Goal: Information Seeking & Learning: Learn about a topic

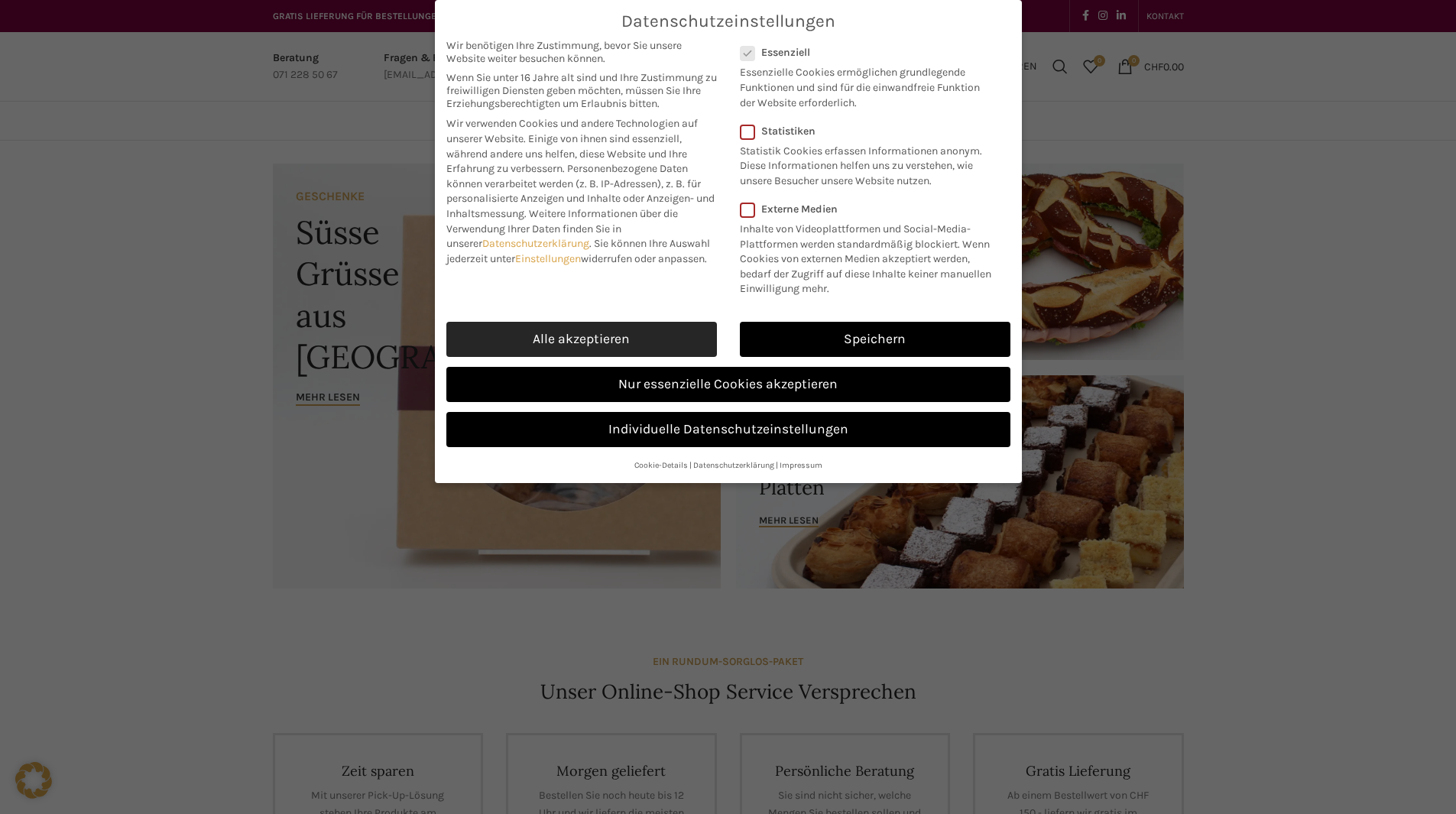
click at [662, 324] on link "Alle akzeptieren" at bounding box center [582, 339] width 271 height 35
checkbox input "true"
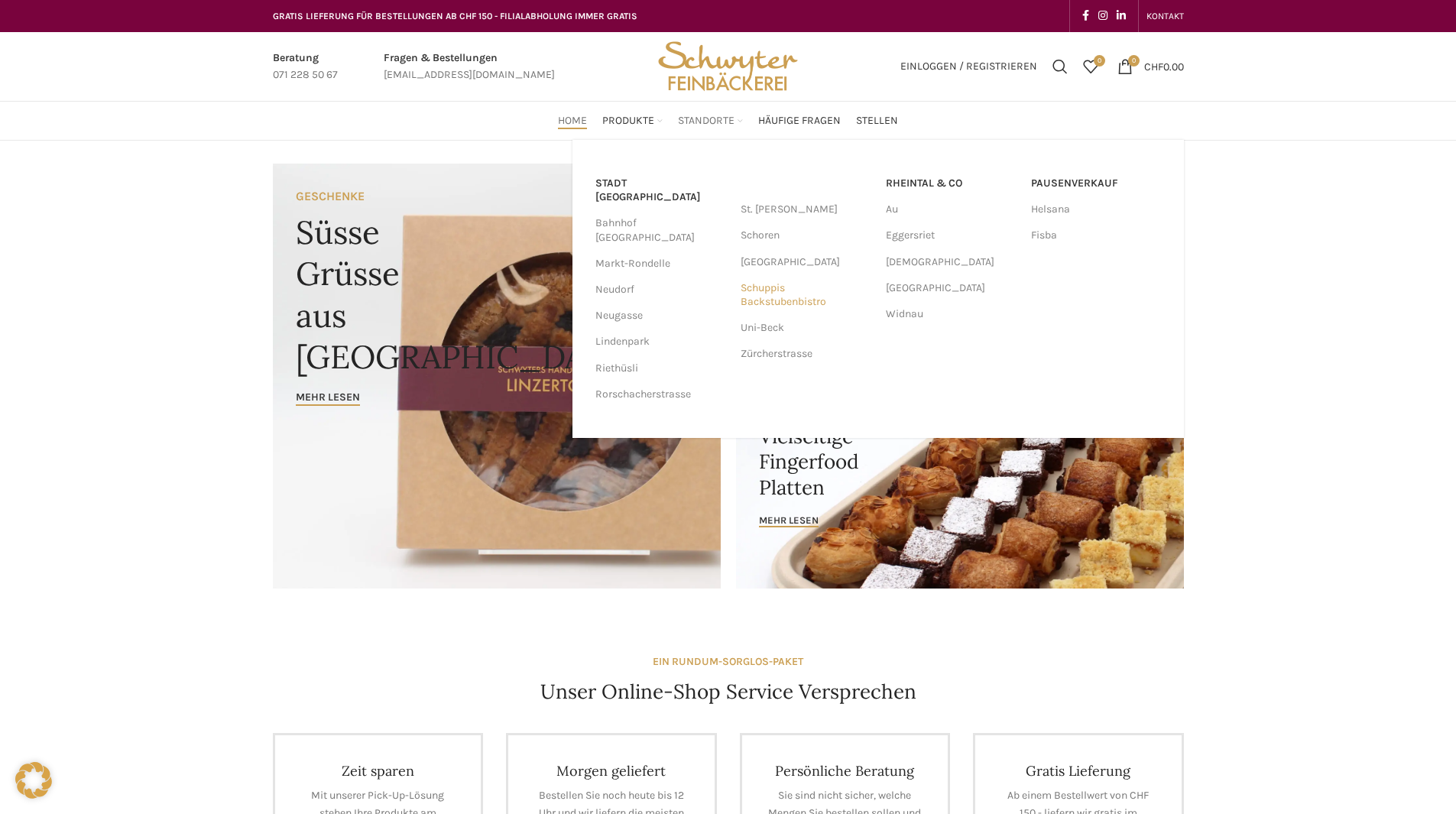
click at [774, 298] on link "Schuppis Backstubenbistro" at bounding box center [805, 295] width 130 height 39
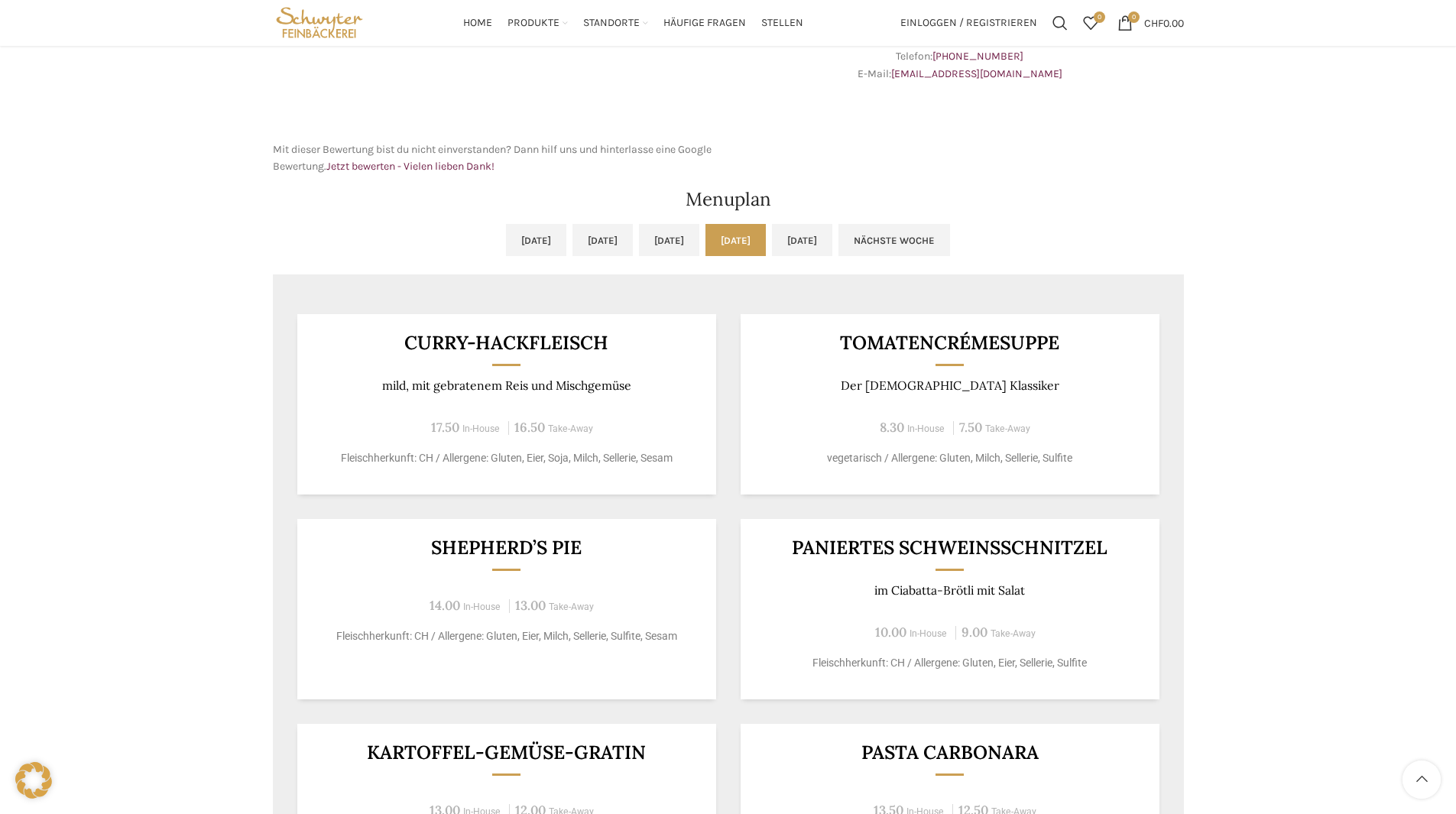
scroll to position [837, 0]
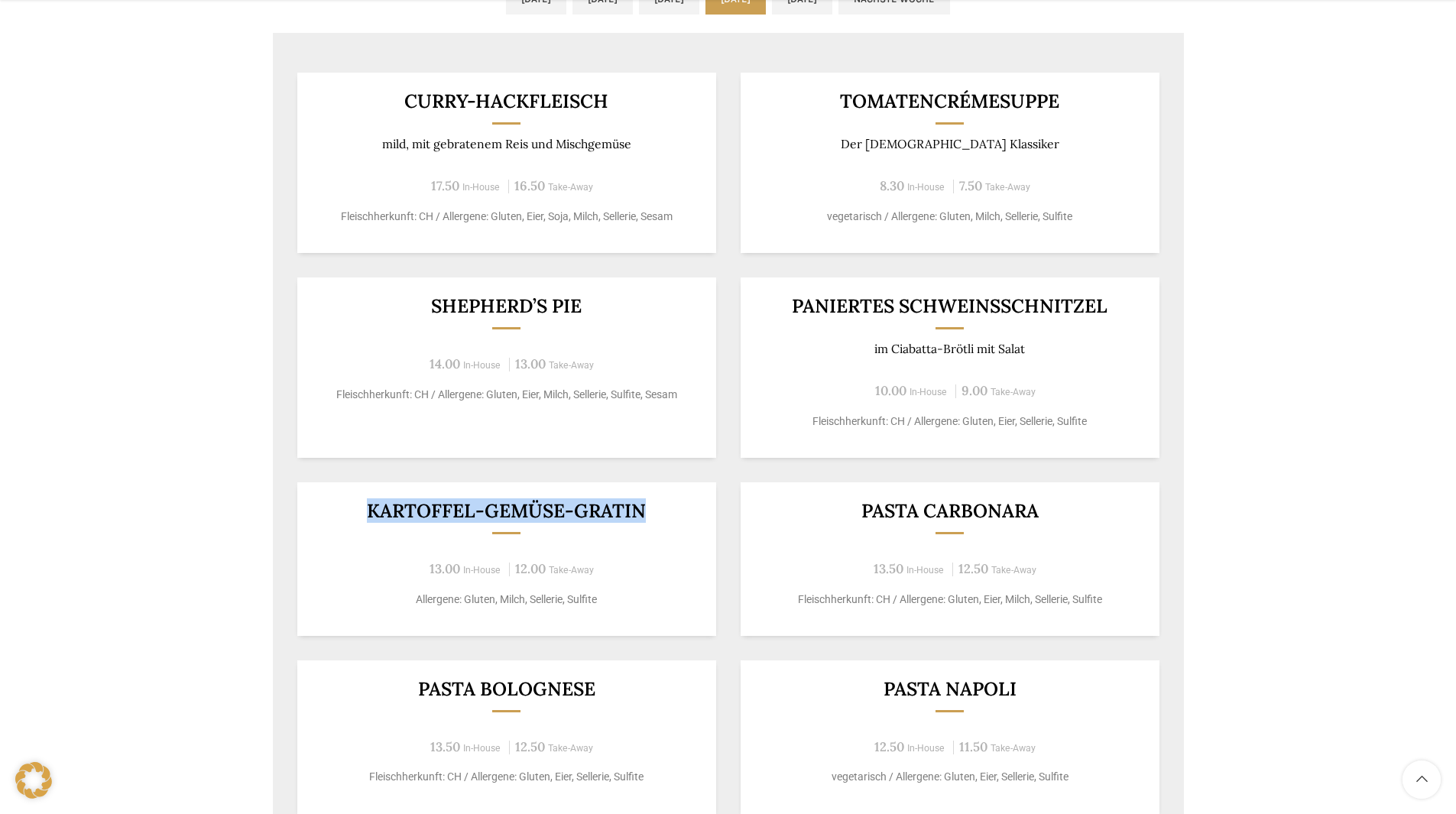
drag, startPoint x: 367, startPoint y: 515, endPoint x: 702, endPoint y: 524, distance: 335.1
click at [702, 524] on div "Kartoffel-Gemüse-Gratin 13.00 In-House 12.00 Take-Away Allergene: Gluten, Milch…" at bounding box center [507, 559] width 419 height 153
click at [667, 524] on div "Kartoffel-Gemüse-Gratin 13.00 In-House 12.00 Take-Away Allergene: Gluten, Milch…" at bounding box center [507, 559] width 419 height 153
drag, startPoint x: 664, startPoint y: 514, endPoint x: 297, endPoint y: 504, distance: 367.1
click at [298, 504] on div "Kartoffel-Gemüse-Gratin 13.00 In-House 12.00 Take-Away Allergene: Gluten, Milch…" at bounding box center [507, 559] width 419 height 153
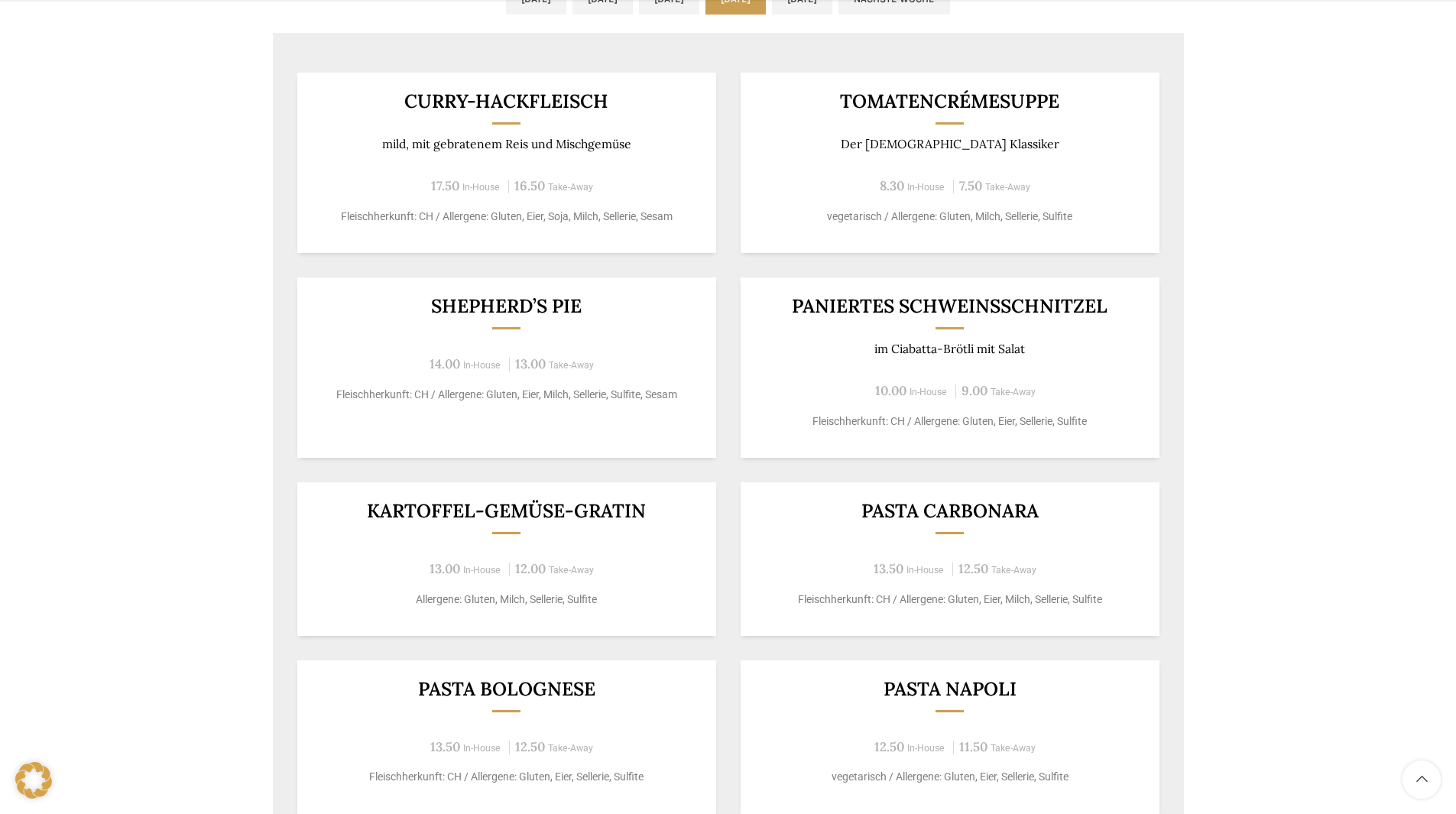
click at [547, 549] on div "Kartoffel-Gemüse-Gratin 13.00 In-House 12.00 Take-Away Allergene: Gluten, Milch…" at bounding box center [507, 559] width 419 height 153
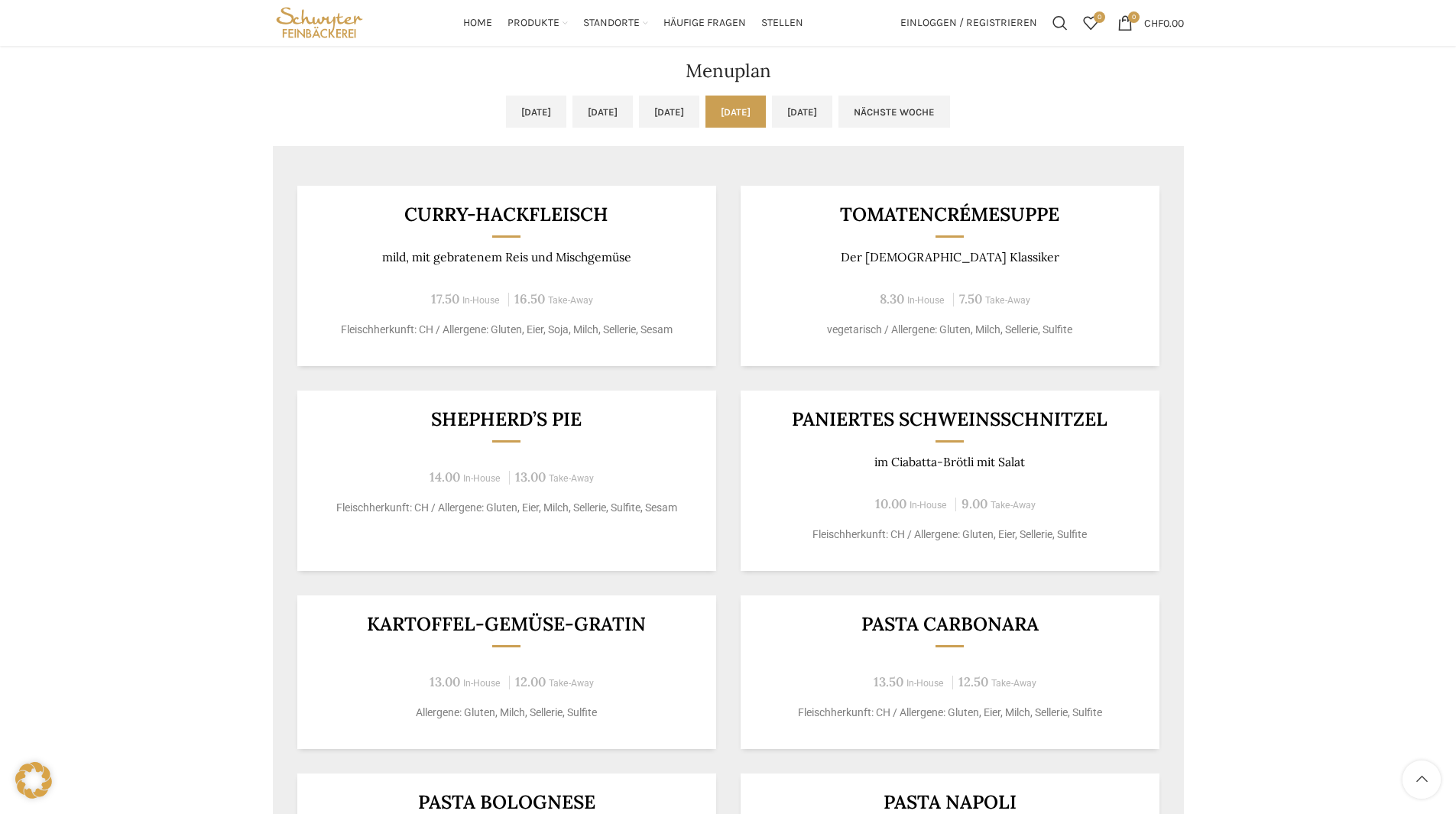
scroll to position [685, 0]
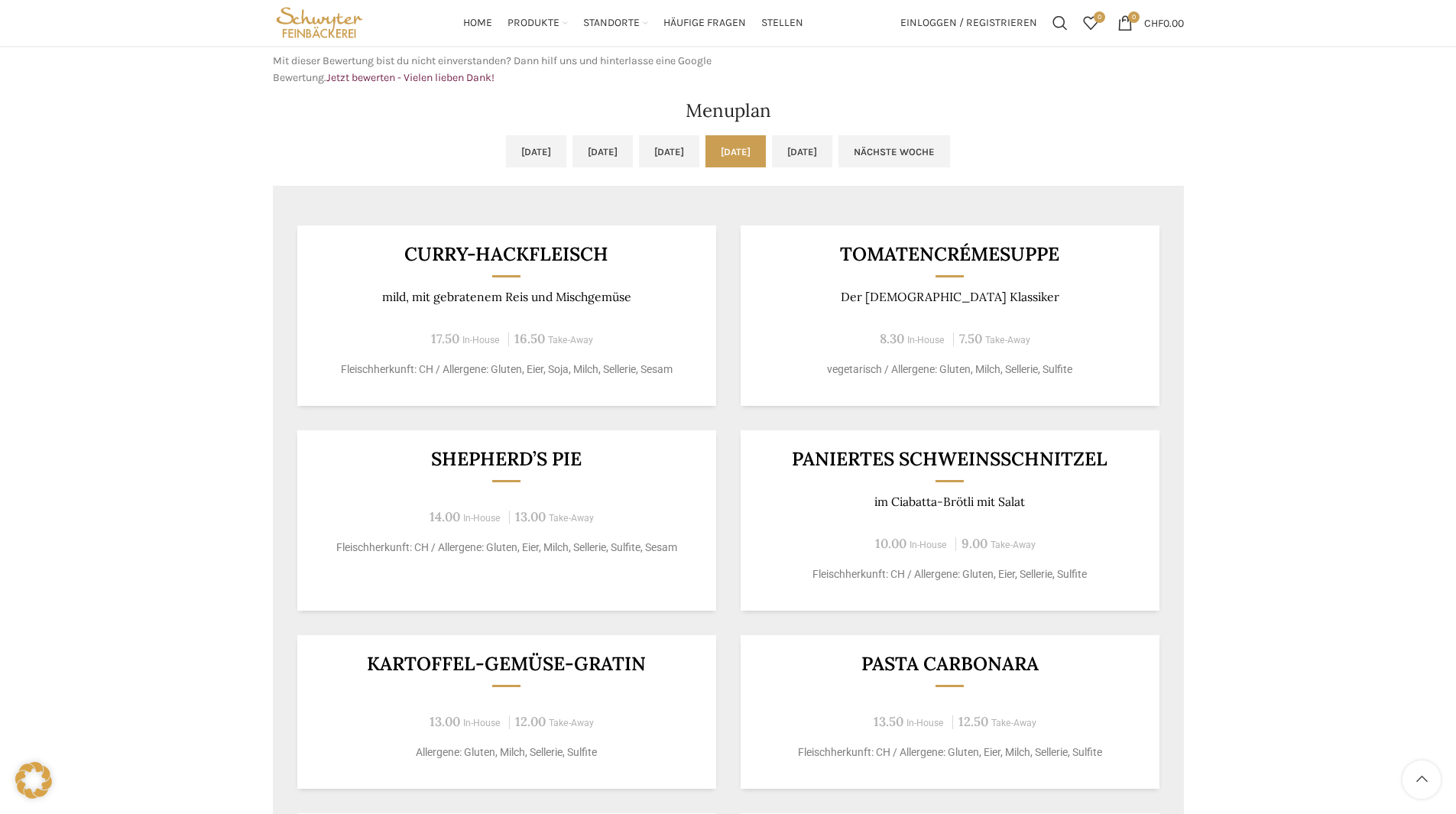
click at [631, 270] on div "Curry-Hackfleisch mild, mit gebratenem Reis und Mischgemüse 17.50 In-House 16.5…" at bounding box center [507, 315] width 419 height 180
click at [832, 144] on link "[DATE]" at bounding box center [802, 152] width 60 height 32
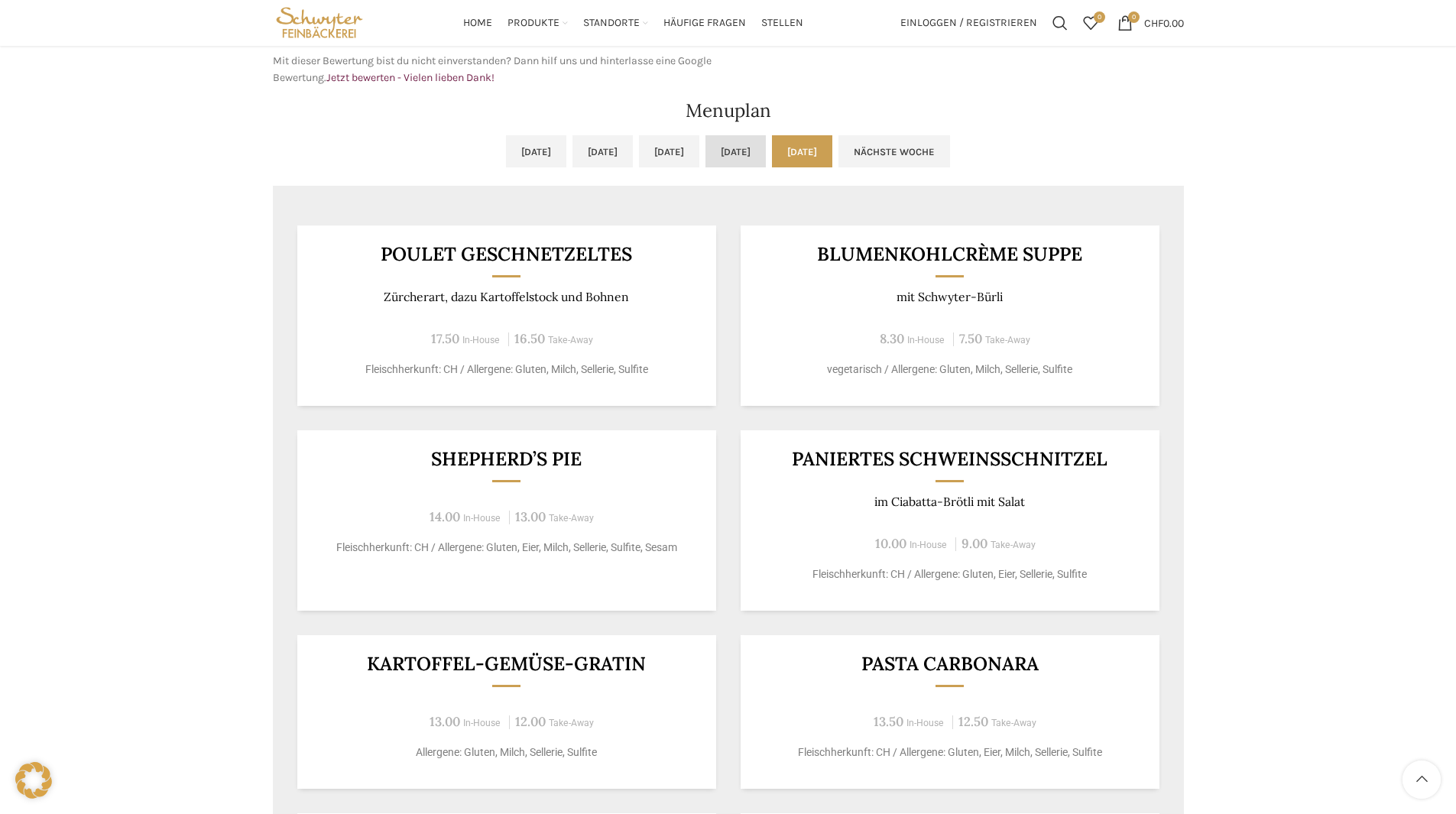
click at [766, 147] on link "Do, [DATE]" at bounding box center [735, 152] width 60 height 32
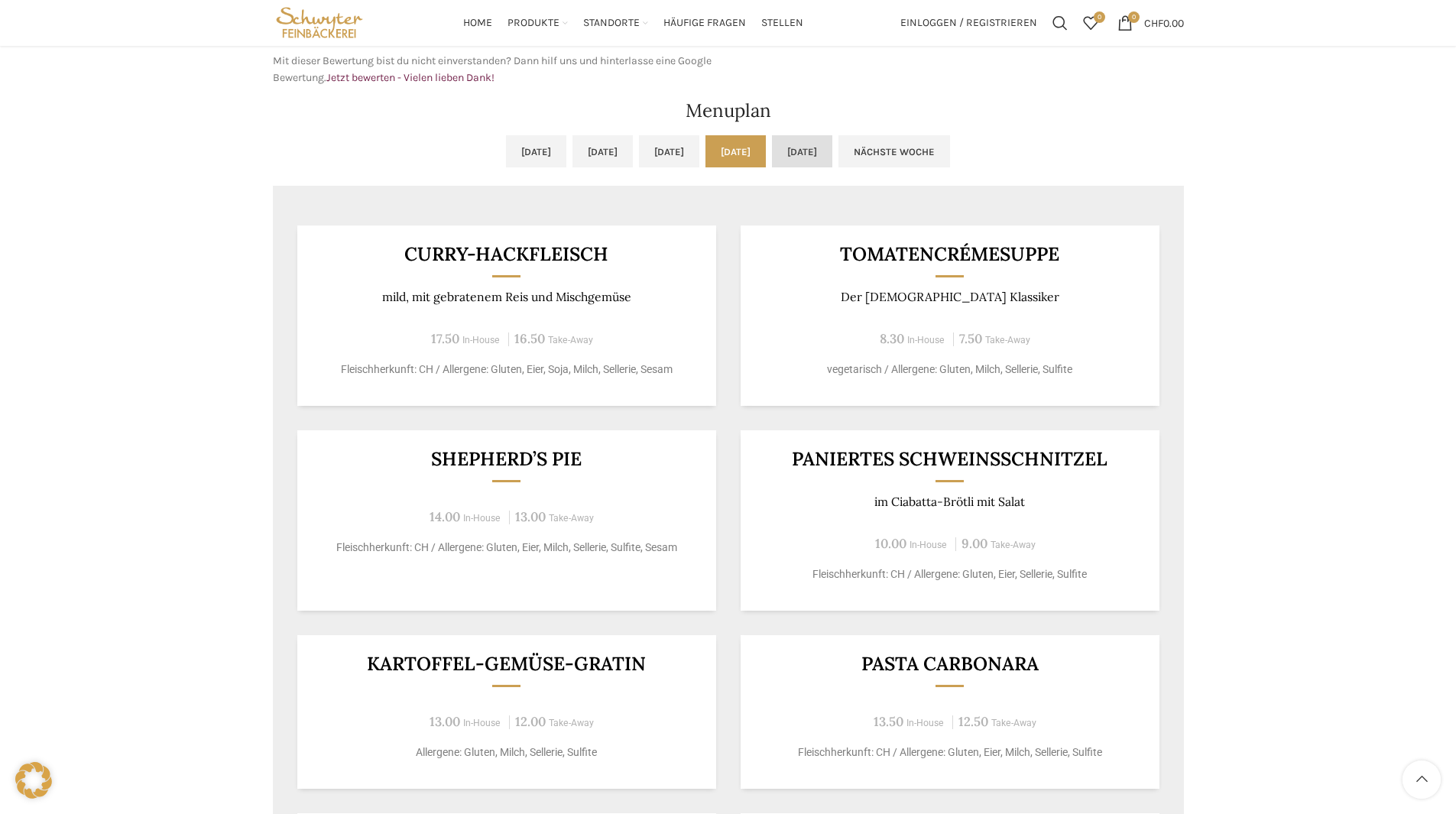
click at [832, 148] on link "[DATE]" at bounding box center [802, 152] width 60 height 32
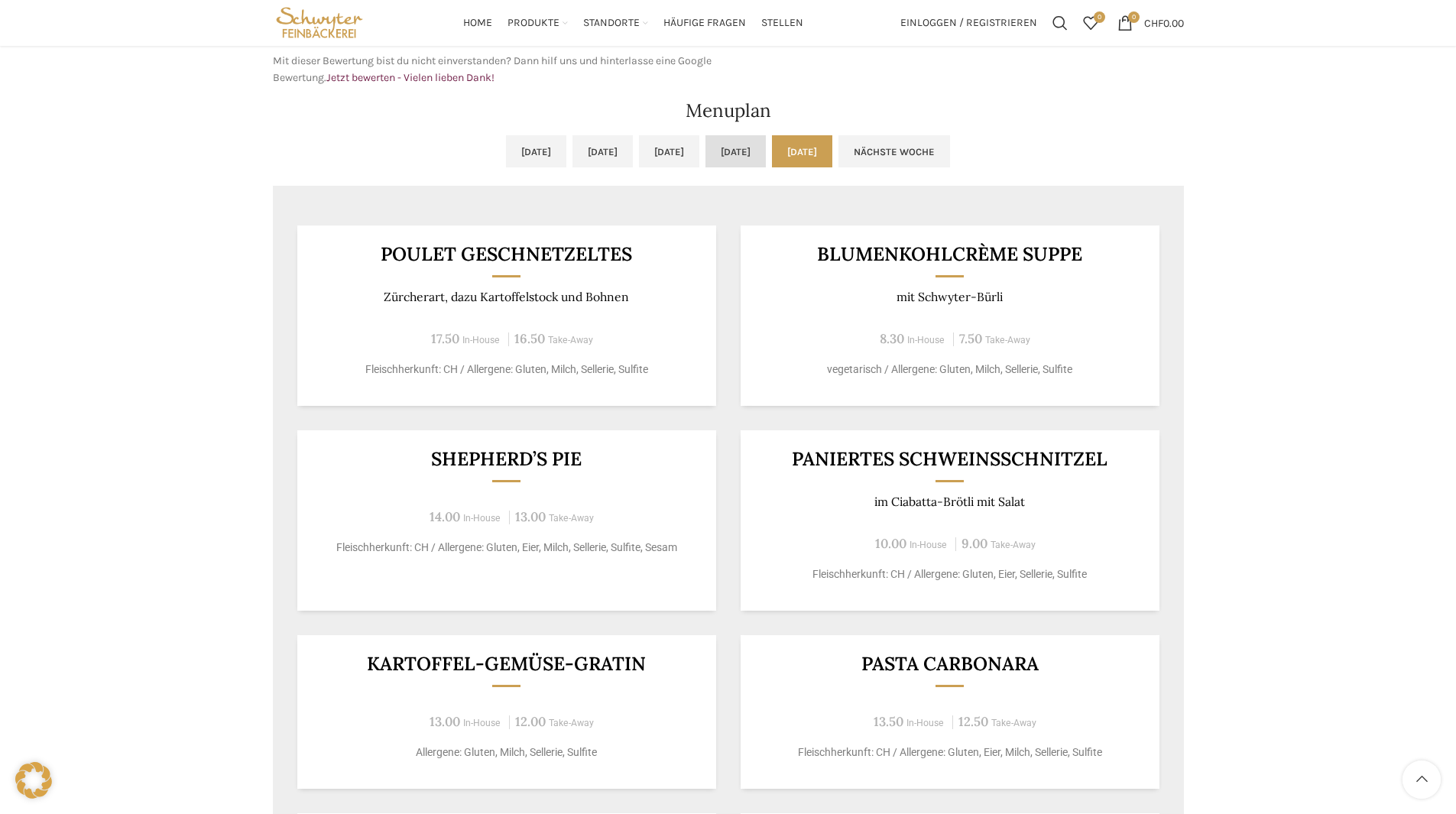
click at [766, 147] on link "Do, [DATE]" at bounding box center [735, 152] width 60 height 32
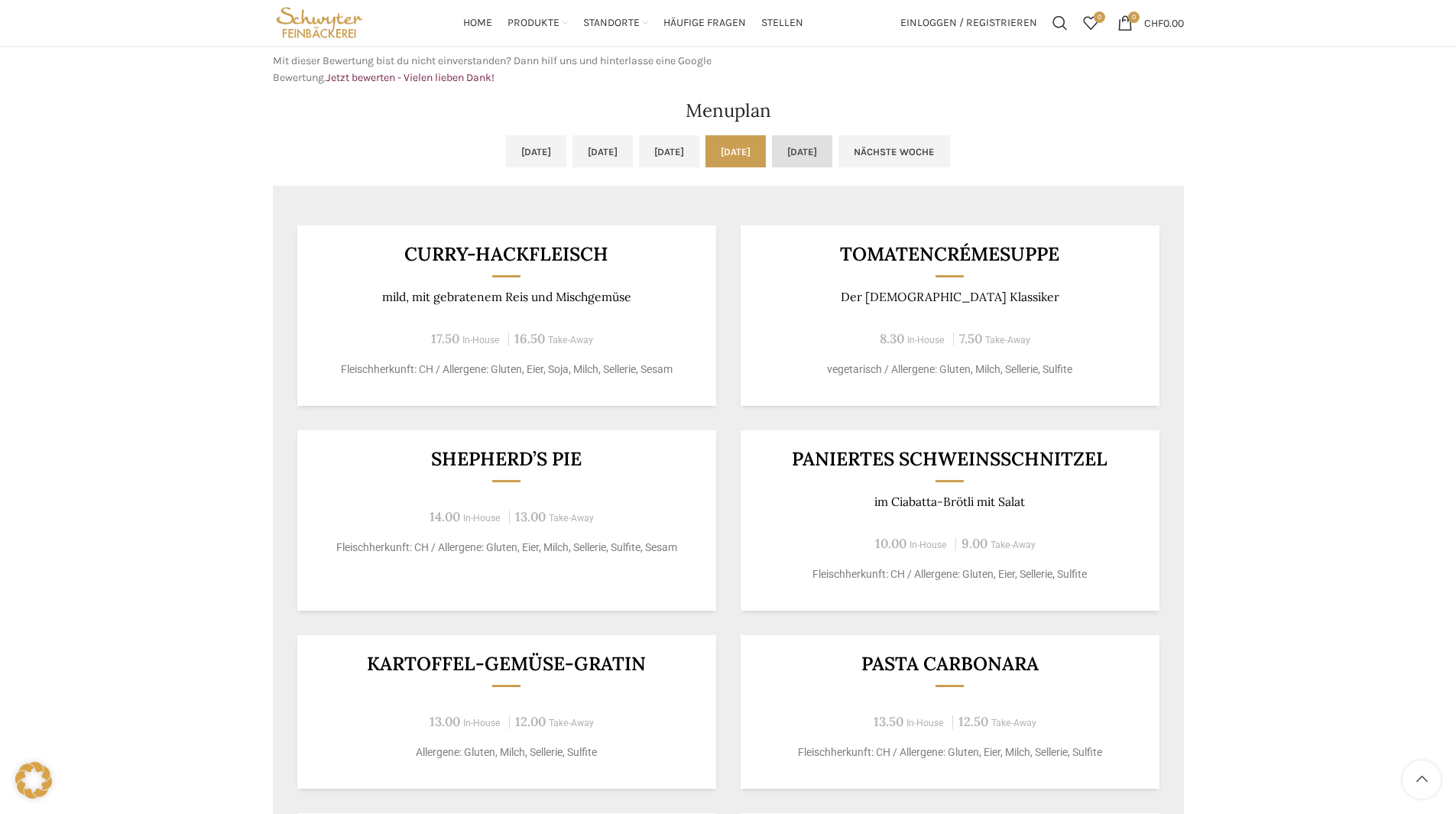
click at [832, 146] on link "[DATE]" at bounding box center [802, 152] width 60 height 32
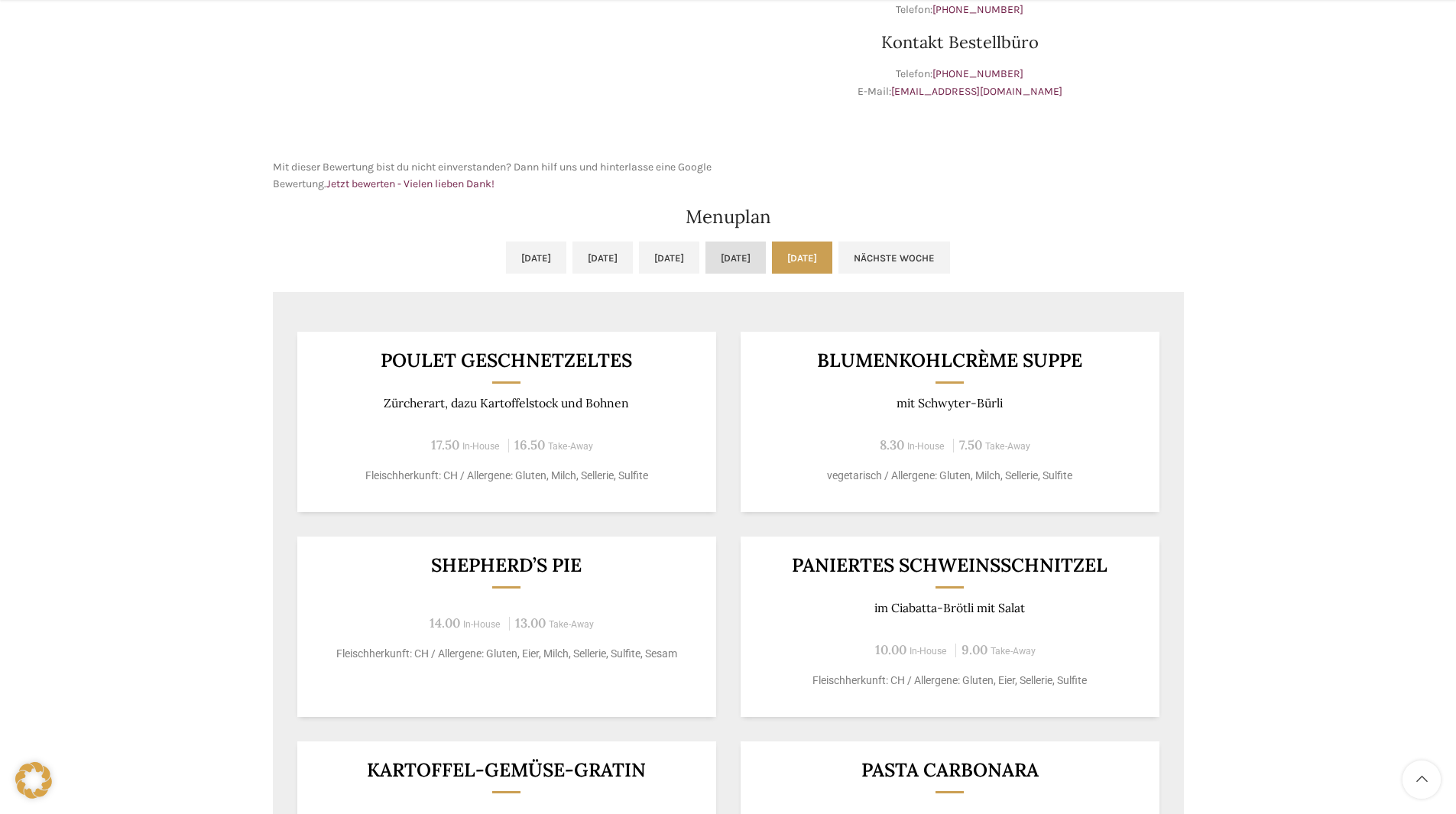
scroll to position [688, 0]
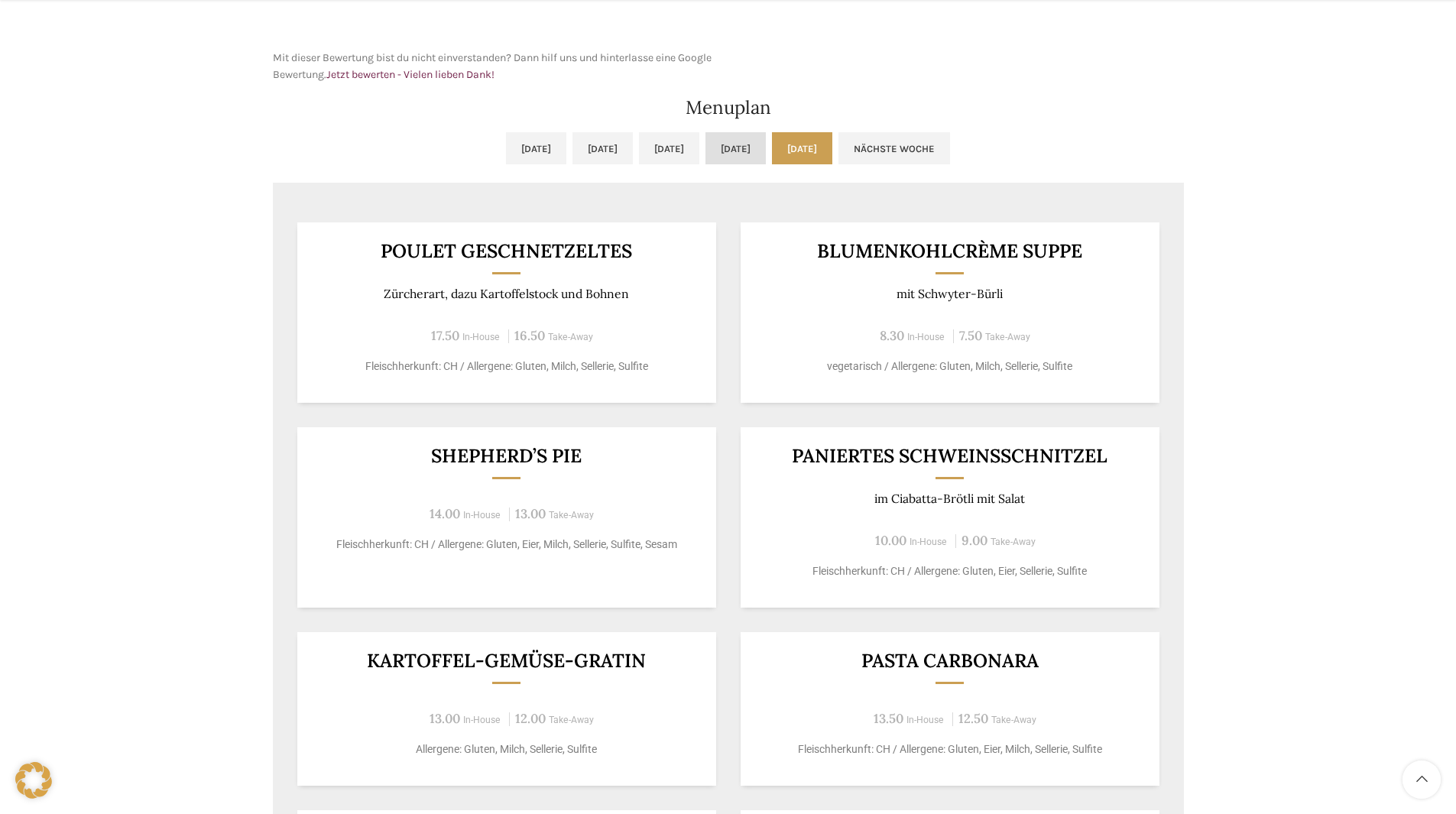
click at [766, 163] on link "Do, [DATE]" at bounding box center [735, 148] width 60 height 32
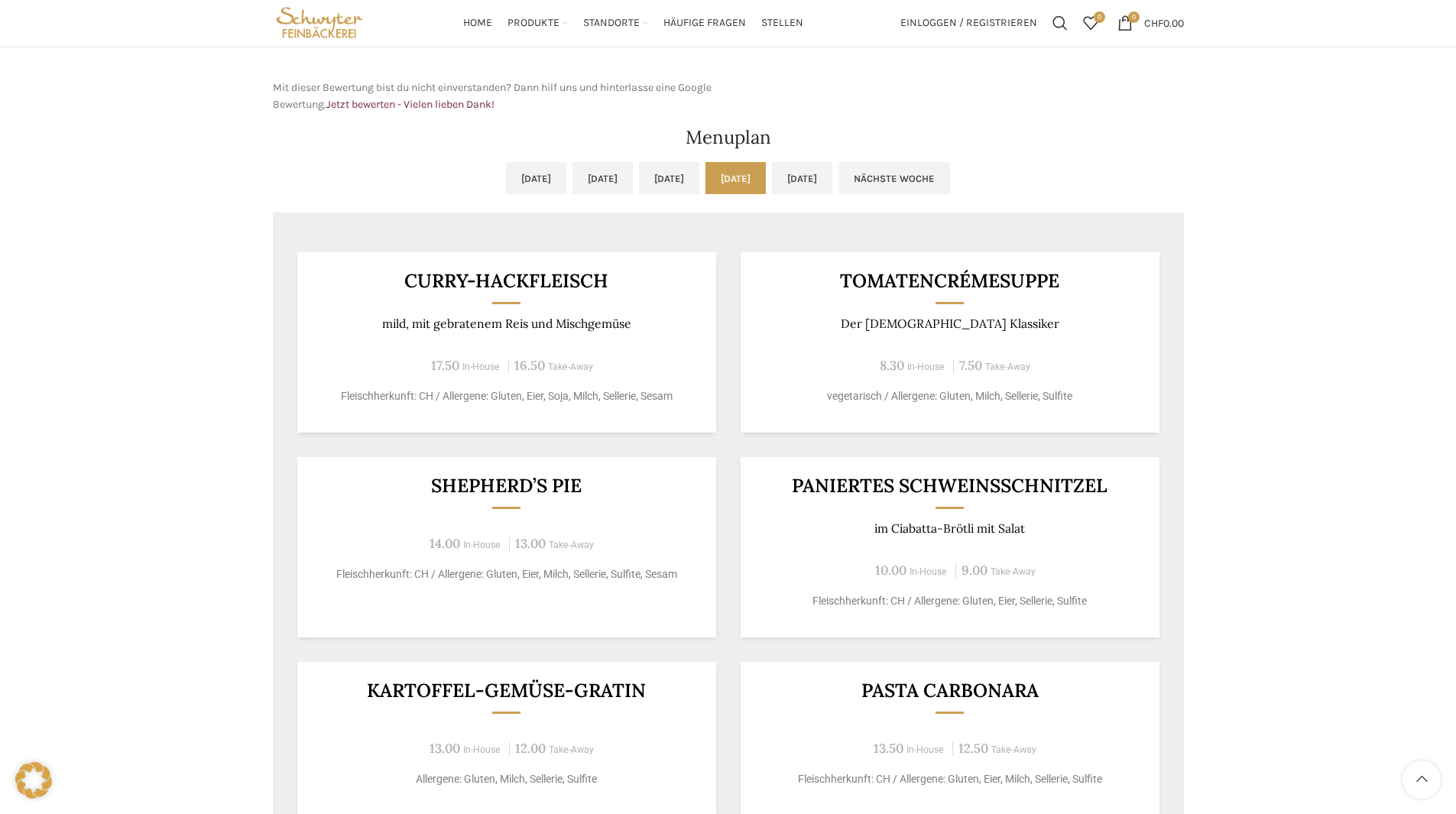
scroll to position [535, 0]
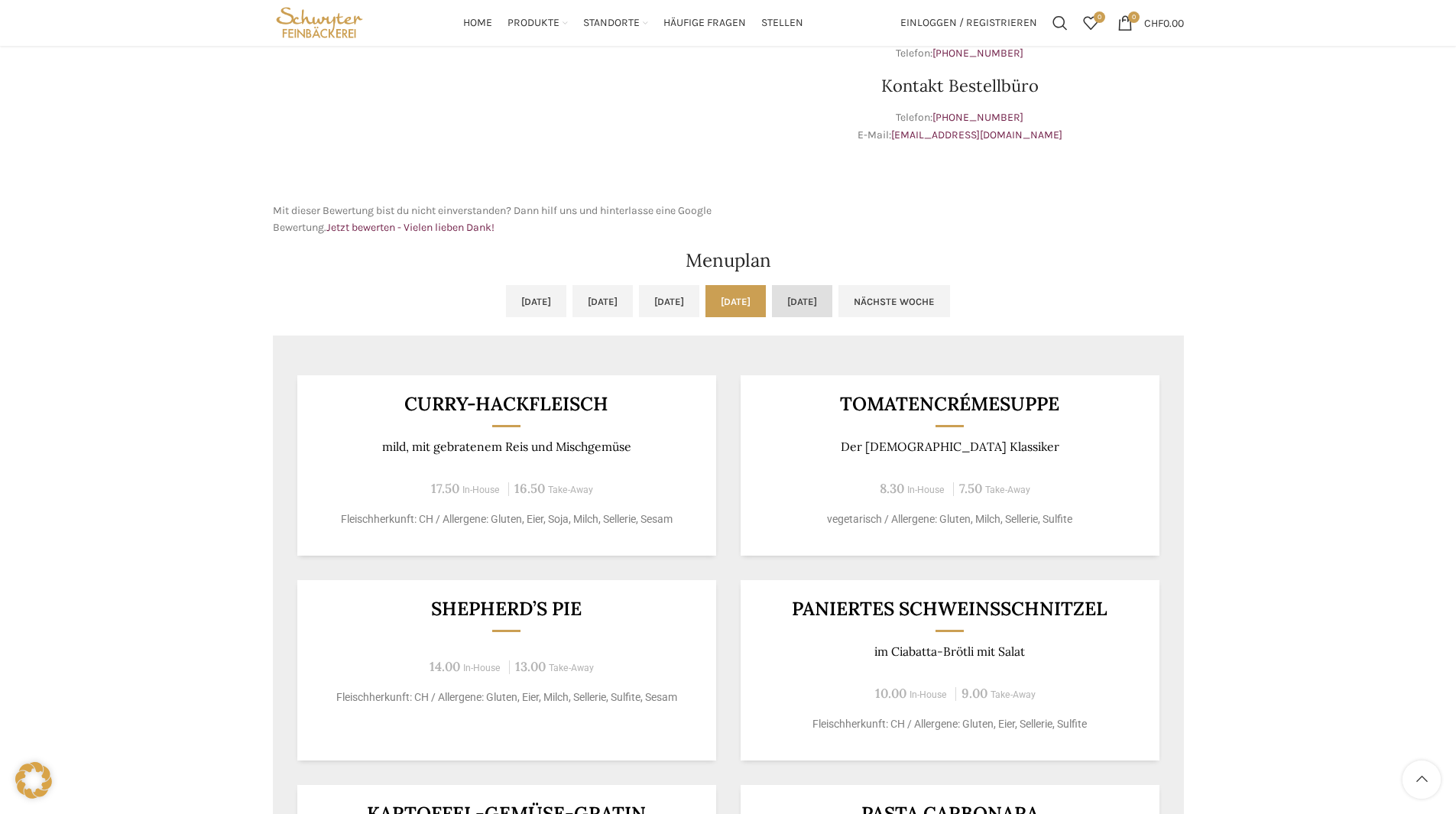
click at [832, 307] on link "[DATE]" at bounding box center [802, 301] width 60 height 32
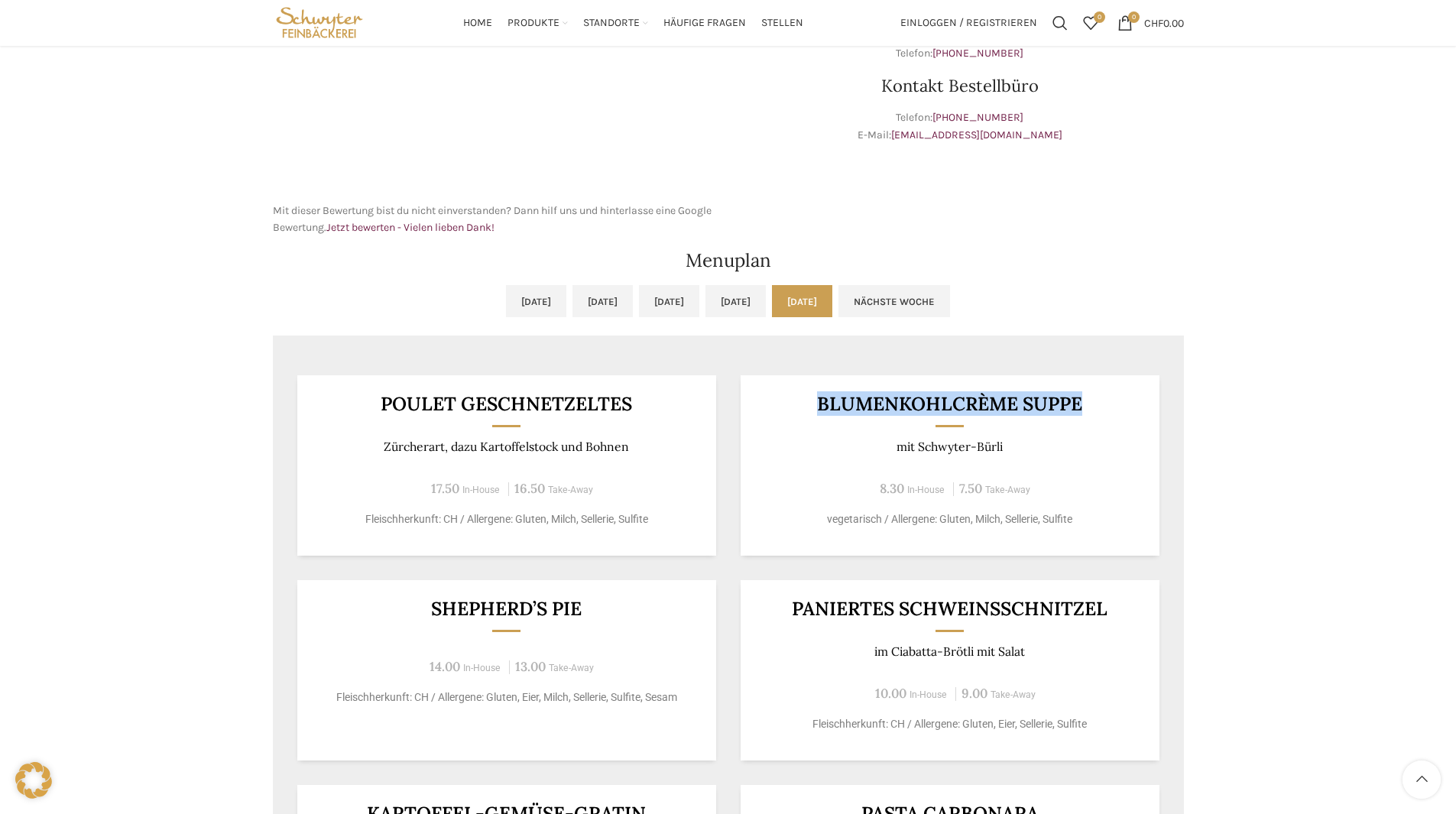
drag, startPoint x: 818, startPoint y: 401, endPoint x: 1119, endPoint y: 391, distance: 301.2
click at [1119, 391] on div "Blumenkohlcrème suppe mit Schwyter-Bürli 8.30 In-House 7.50 Take-Away vegetaris…" at bounding box center [949, 464] width 419 height 180
click at [1051, 471] on div "Blumenkohlcrème suppe mit Schwyter-Bürli 8.30 In-House 7.50 Take-Away vegetaris…" at bounding box center [949, 464] width 419 height 180
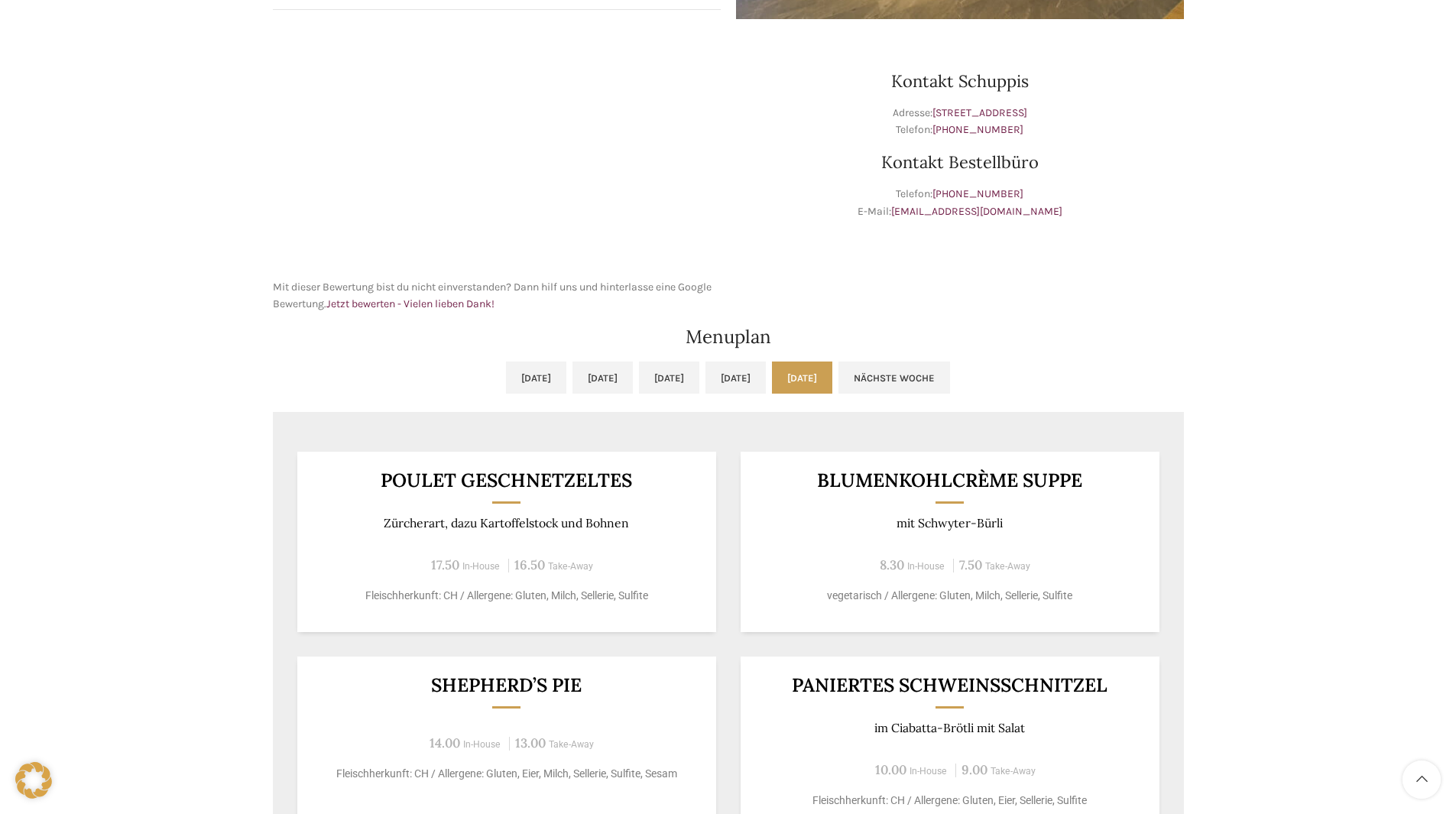
scroll to position [0, 0]
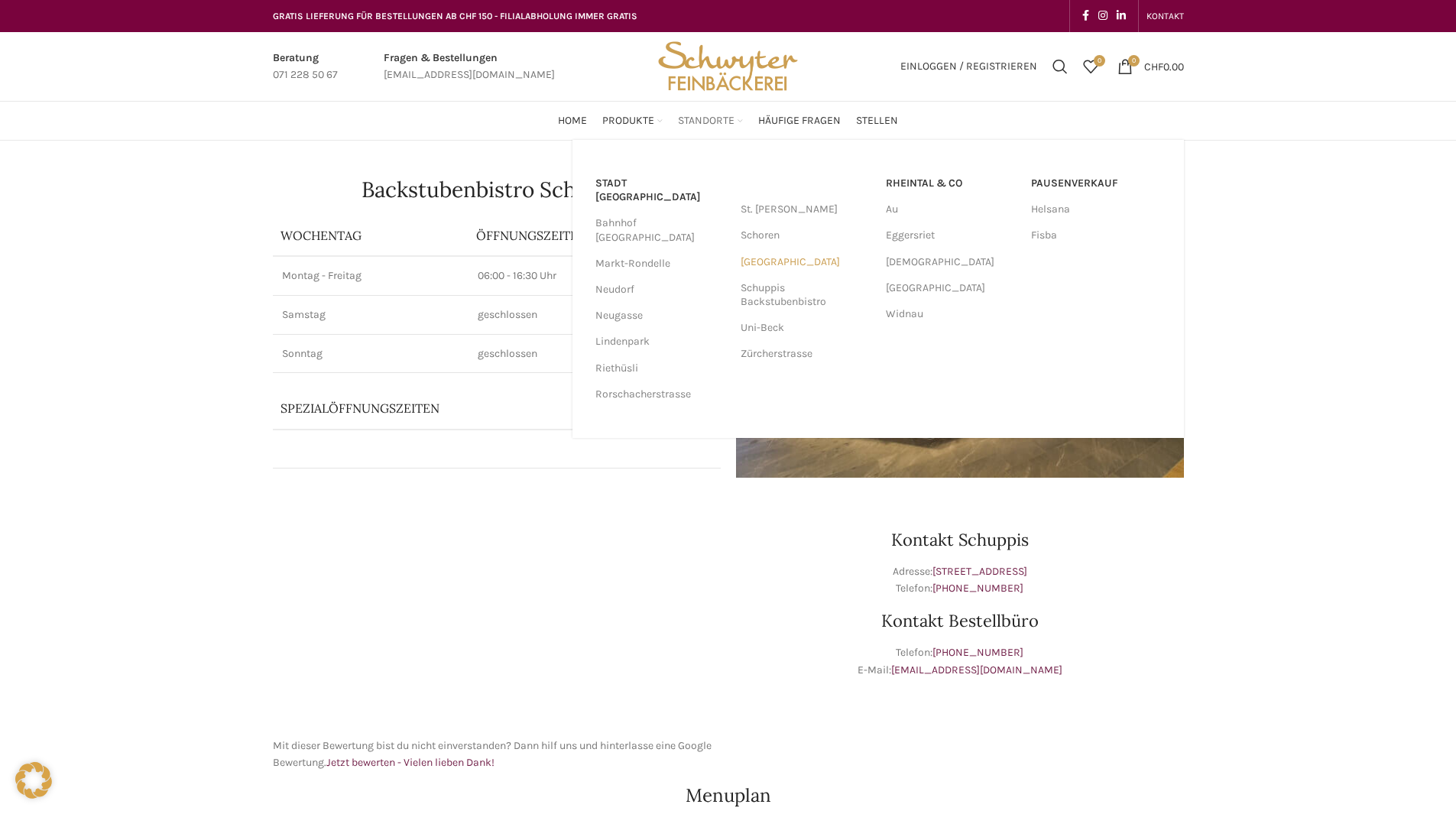
click at [754, 269] on link "[GEOGRAPHIC_DATA]" at bounding box center [805, 262] width 130 height 26
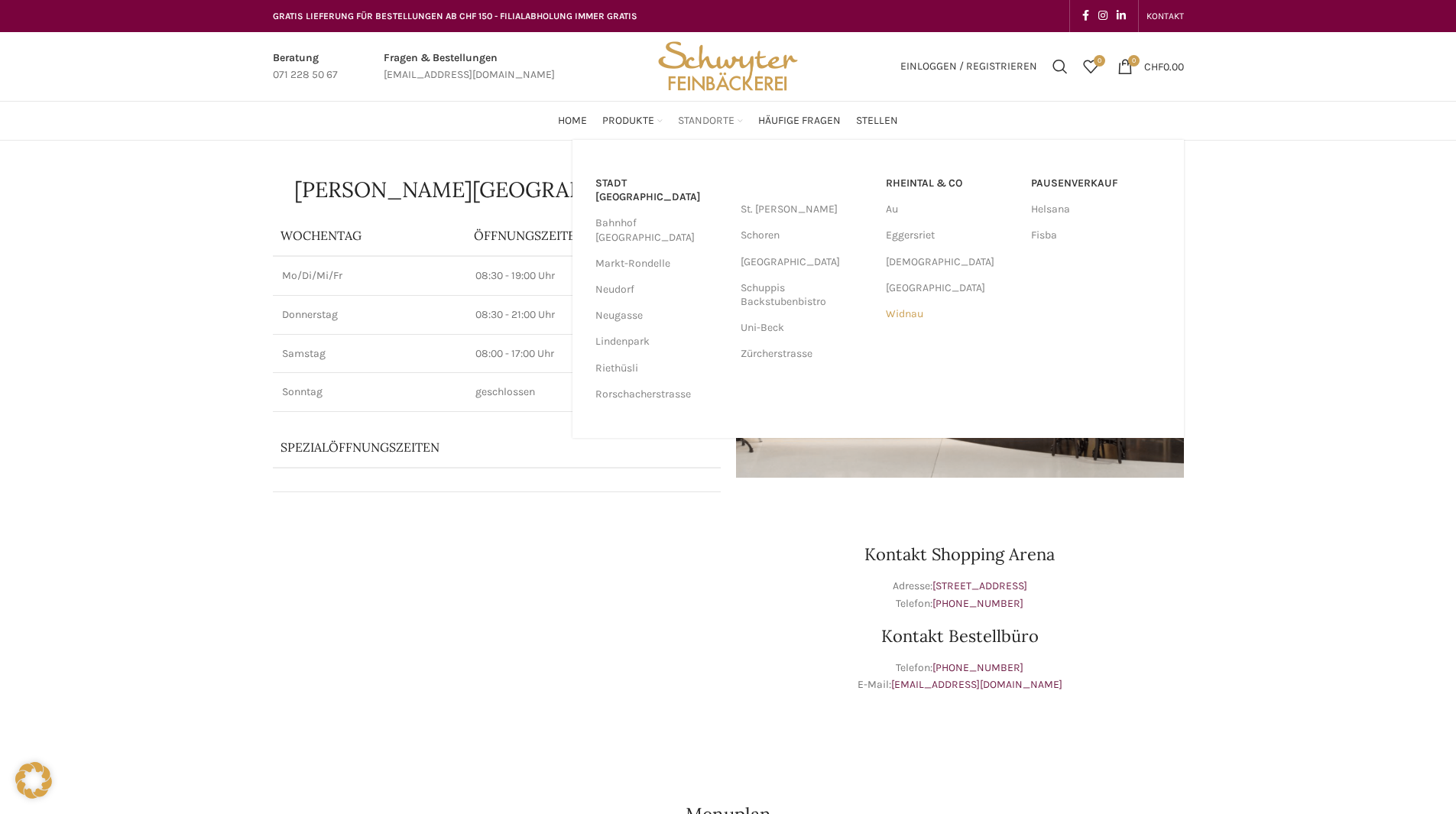
click at [903, 311] on link "Widnau" at bounding box center [950, 314] width 130 height 26
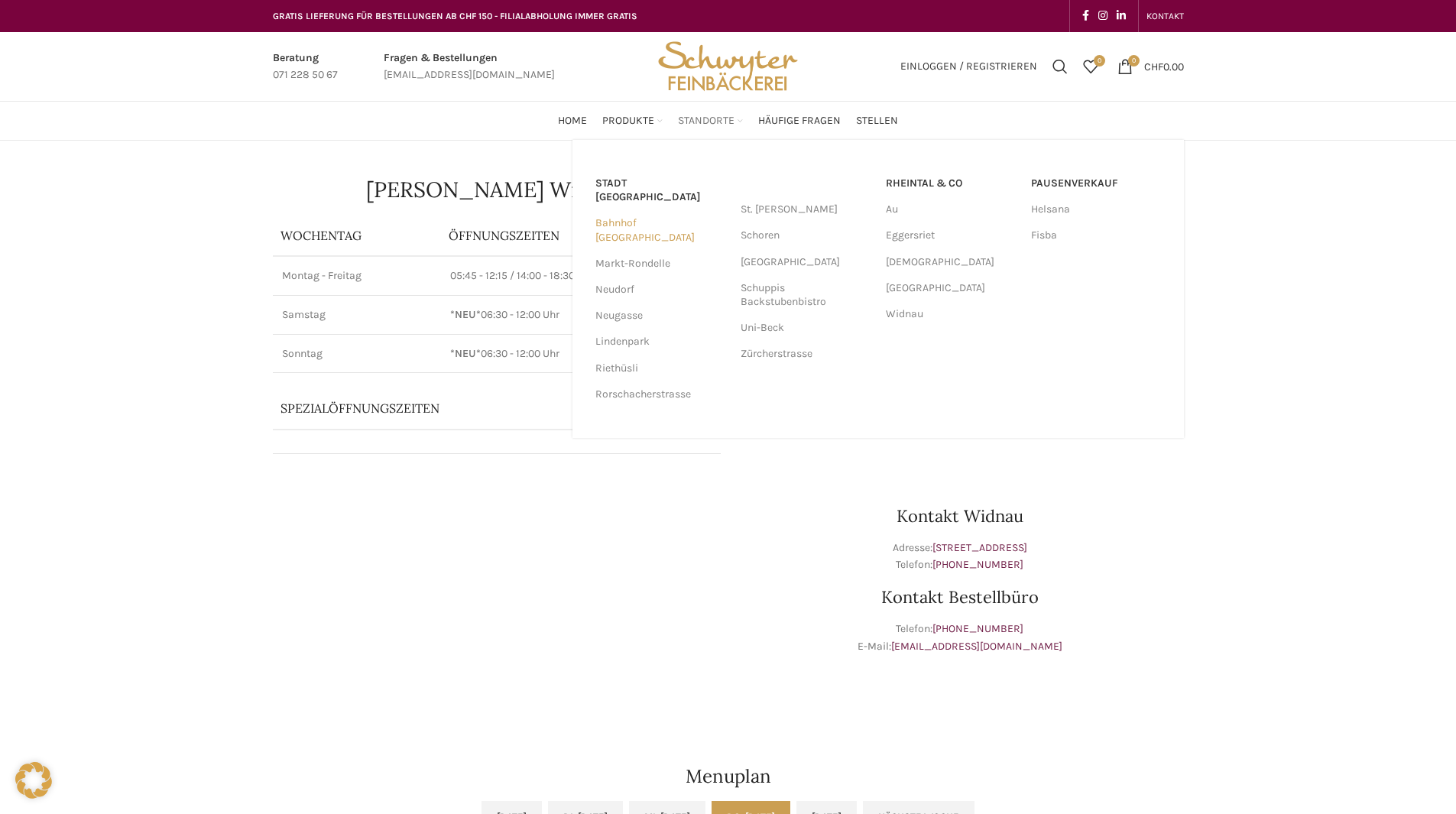
click at [649, 210] on link "Bahnhof [GEOGRAPHIC_DATA]" at bounding box center [660, 229] width 130 height 39
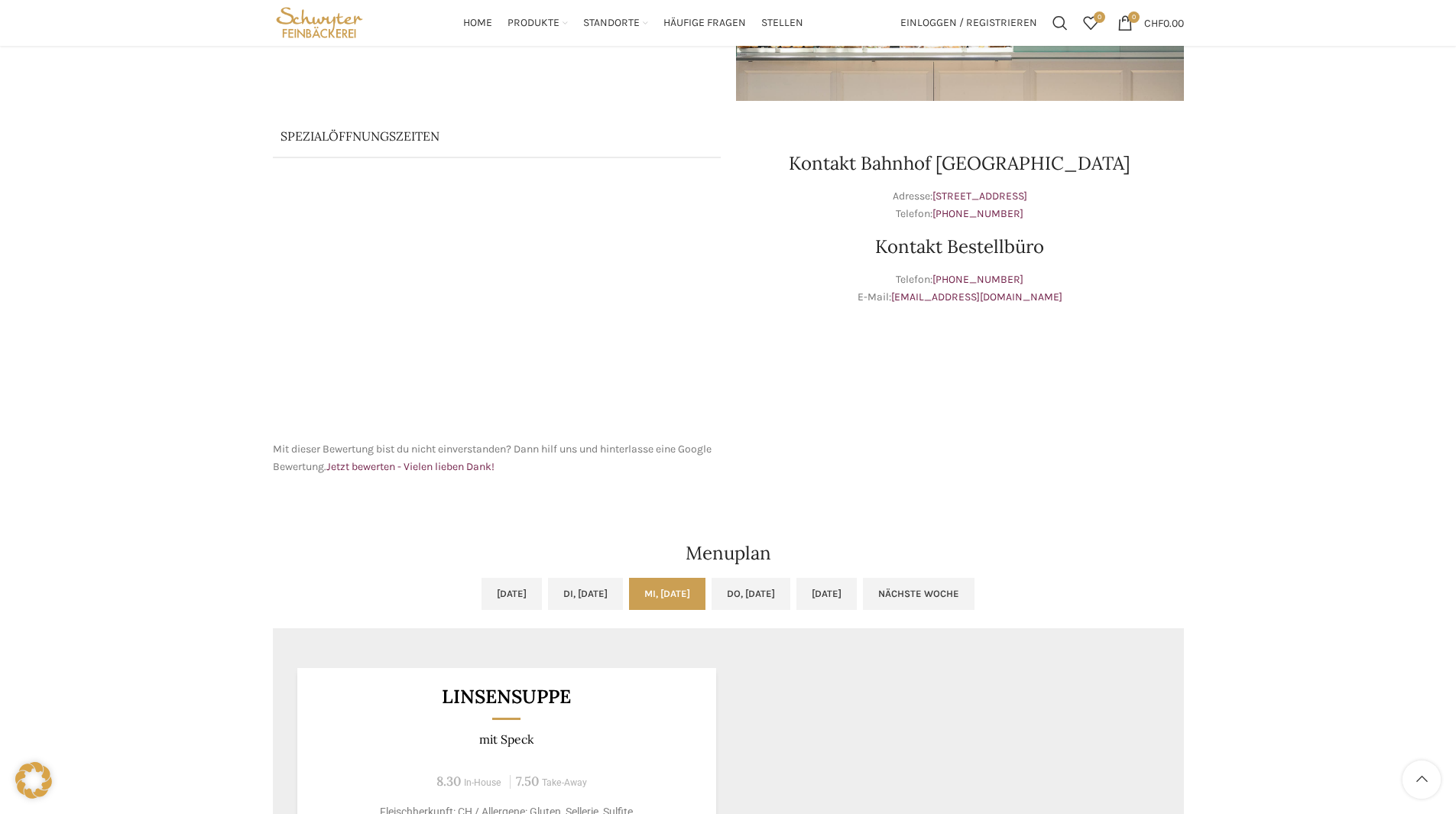
scroll to position [458, 0]
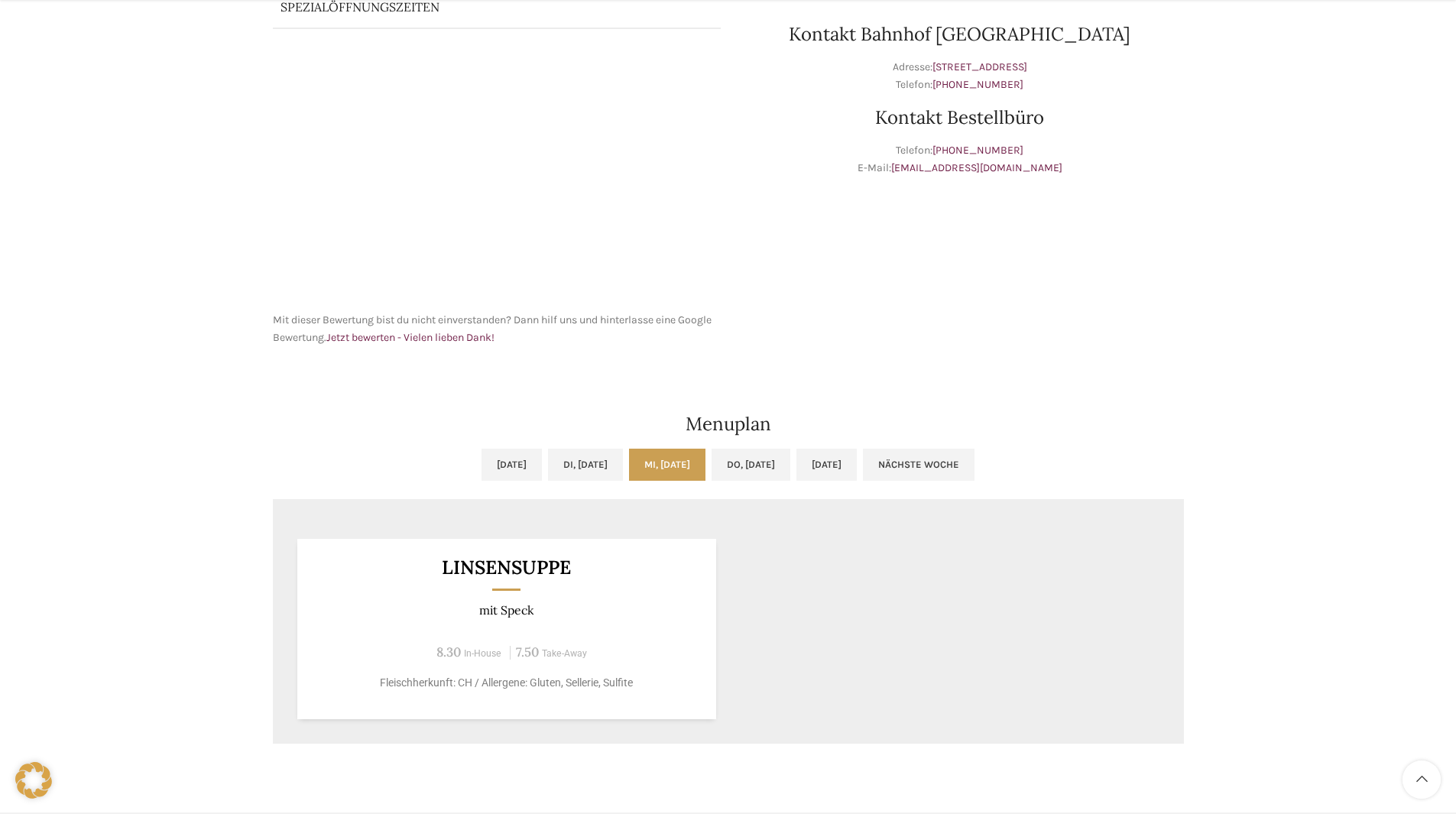
click at [779, 593] on div "Linsensuppe mit Speck 8.30 In-House 7.50 Take-Away Fleischherkunft: CH / Allerg…" at bounding box center [728, 629] width 911 height 229
click at [770, 463] on link "Do, [DATE]" at bounding box center [751, 464] width 79 height 32
click at [763, 472] on link "Do, [DATE]" at bounding box center [751, 464] width 79 height 32
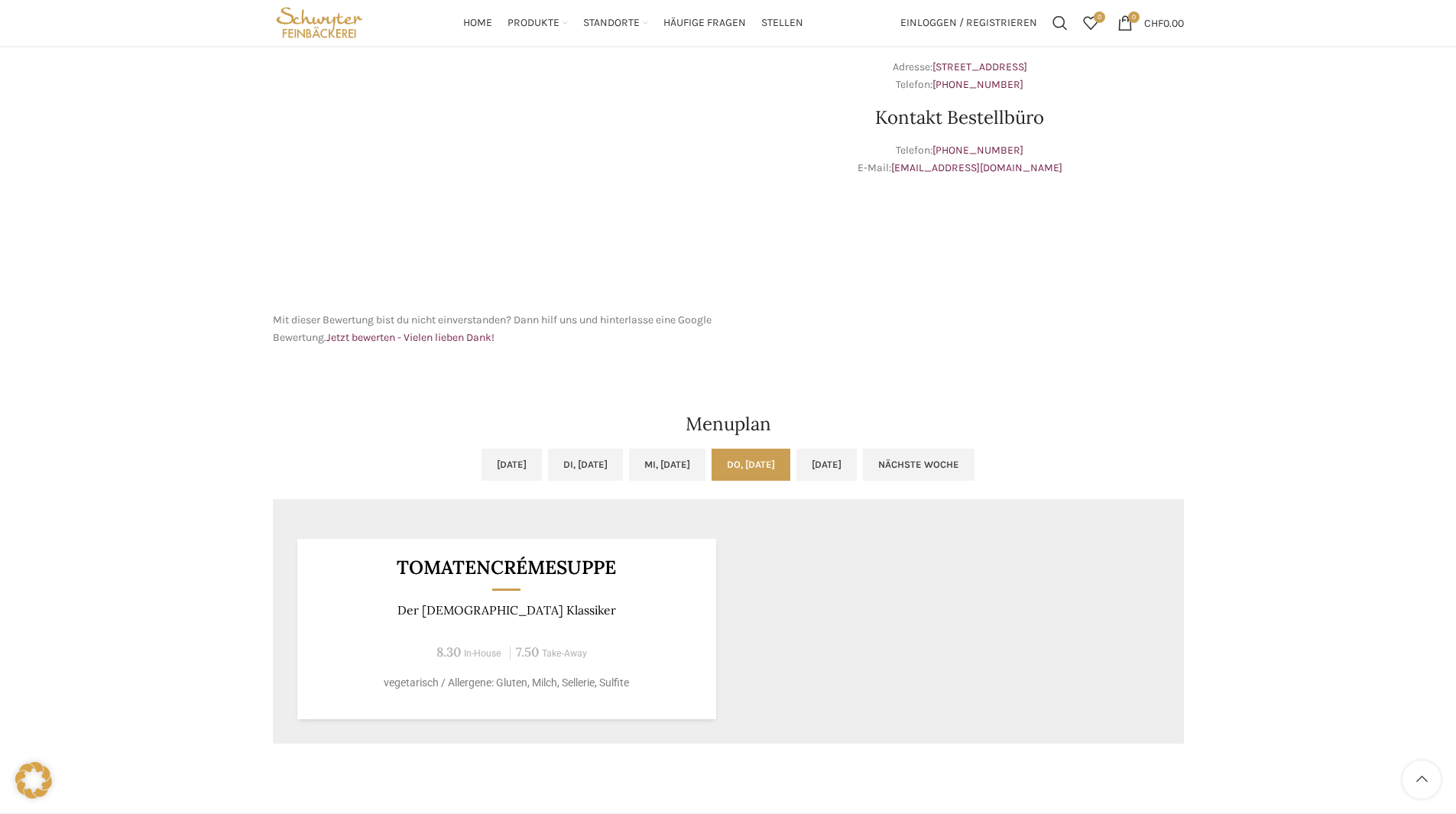
scroll to position [0, 0]
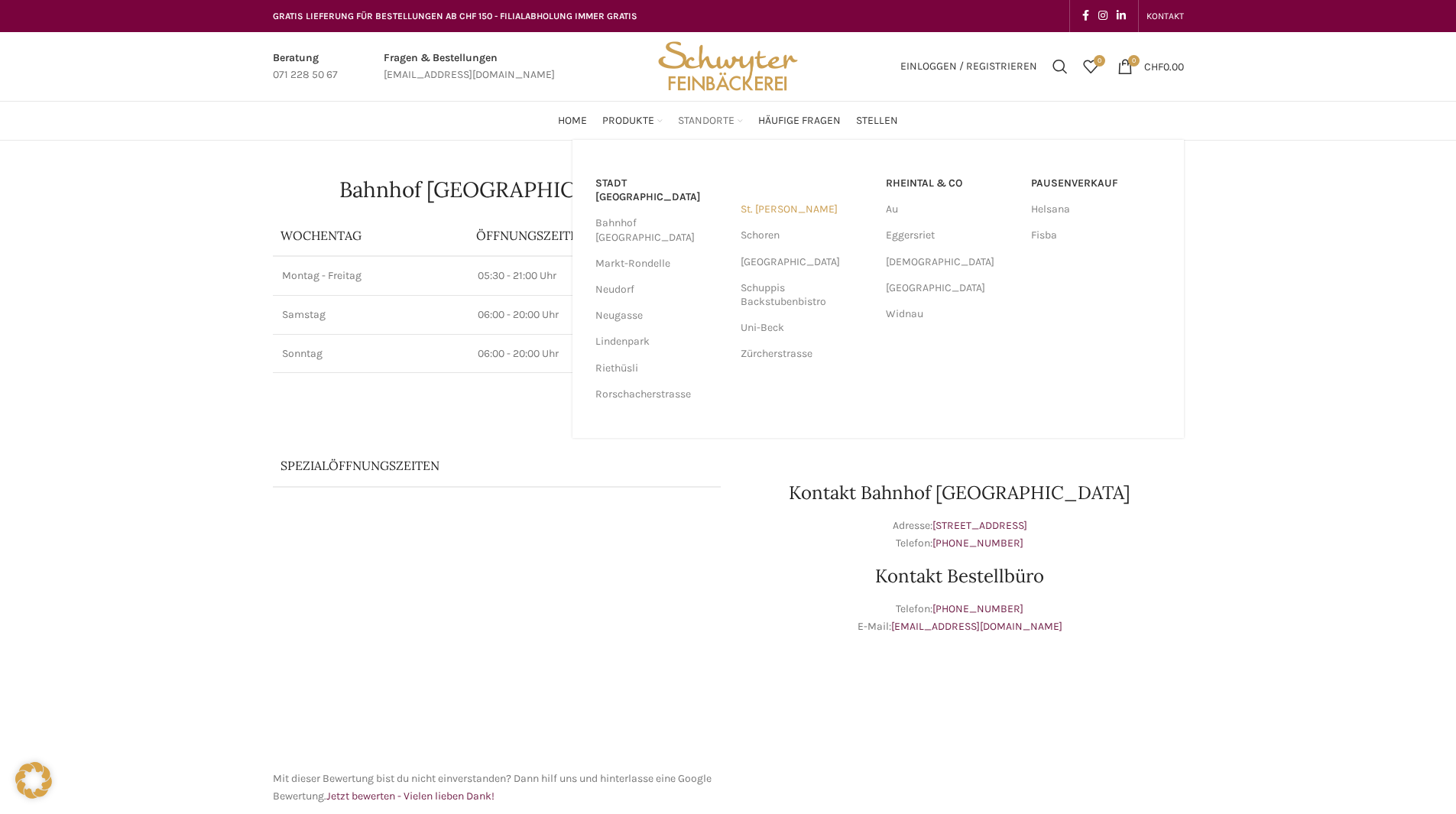
click at [763, 216] on link "St. [PERSON_NAME]" at bounding box center [805, 209] width 130 height 26
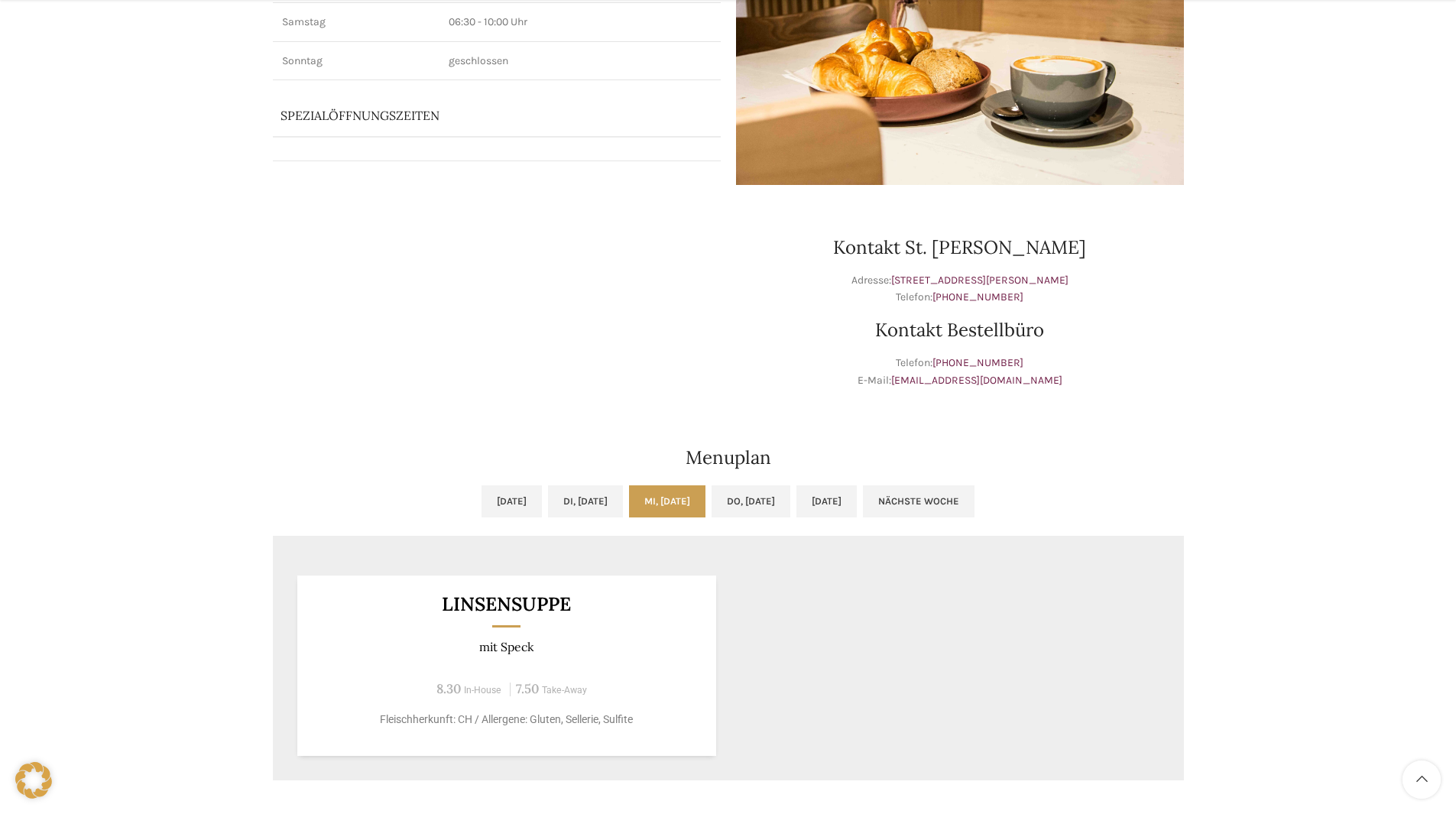
scroll to position [306, 0]
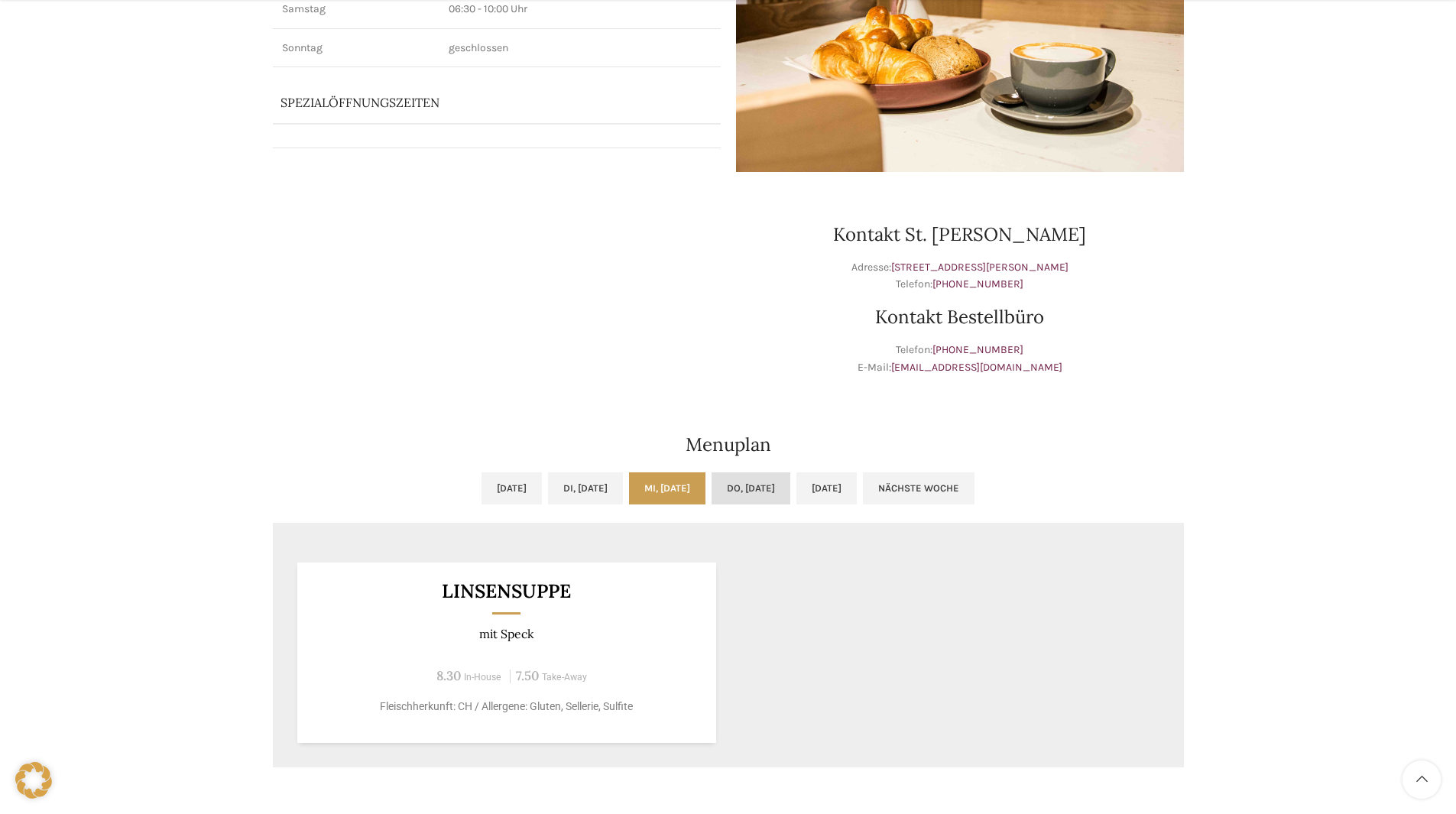
click at [779, 484] on link "Do, [DATE]" at bounding box center [751, 489] width 79 height 32
click at [703, 494] on link "Mi, [DATE]" at bounding box center [666, 489] width 76 height 32
click at [550, 476] on link "Di, [DATE]" at bounding box center [585, 489] width 75 height 32
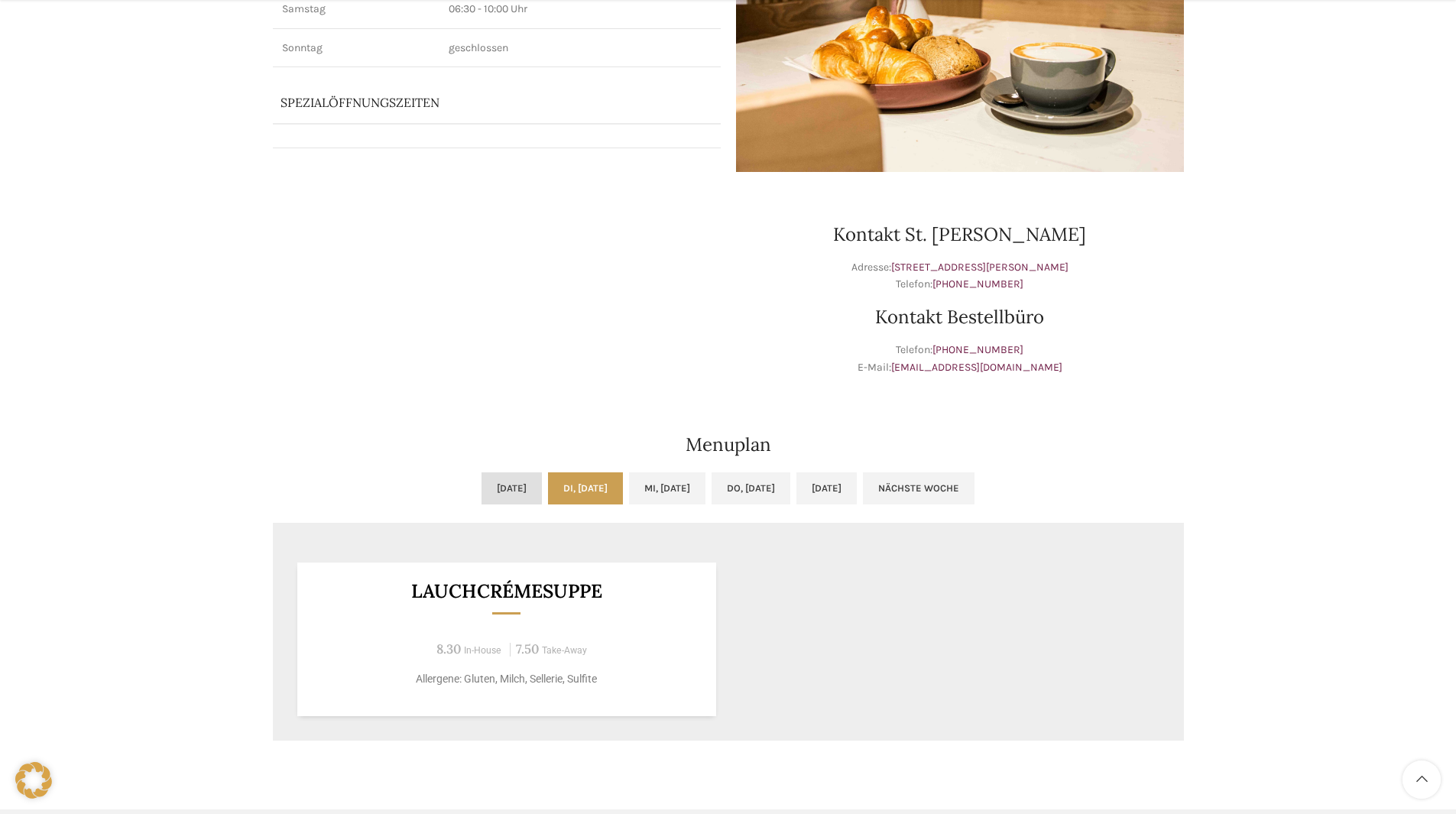
click at [481, 482] on link "[DATE]" at bounding box center [511, 489] width 60 height 32
click at [594, 494] on link "Di, [DATE]" at bounding box center [585, 489] width 75 height 32
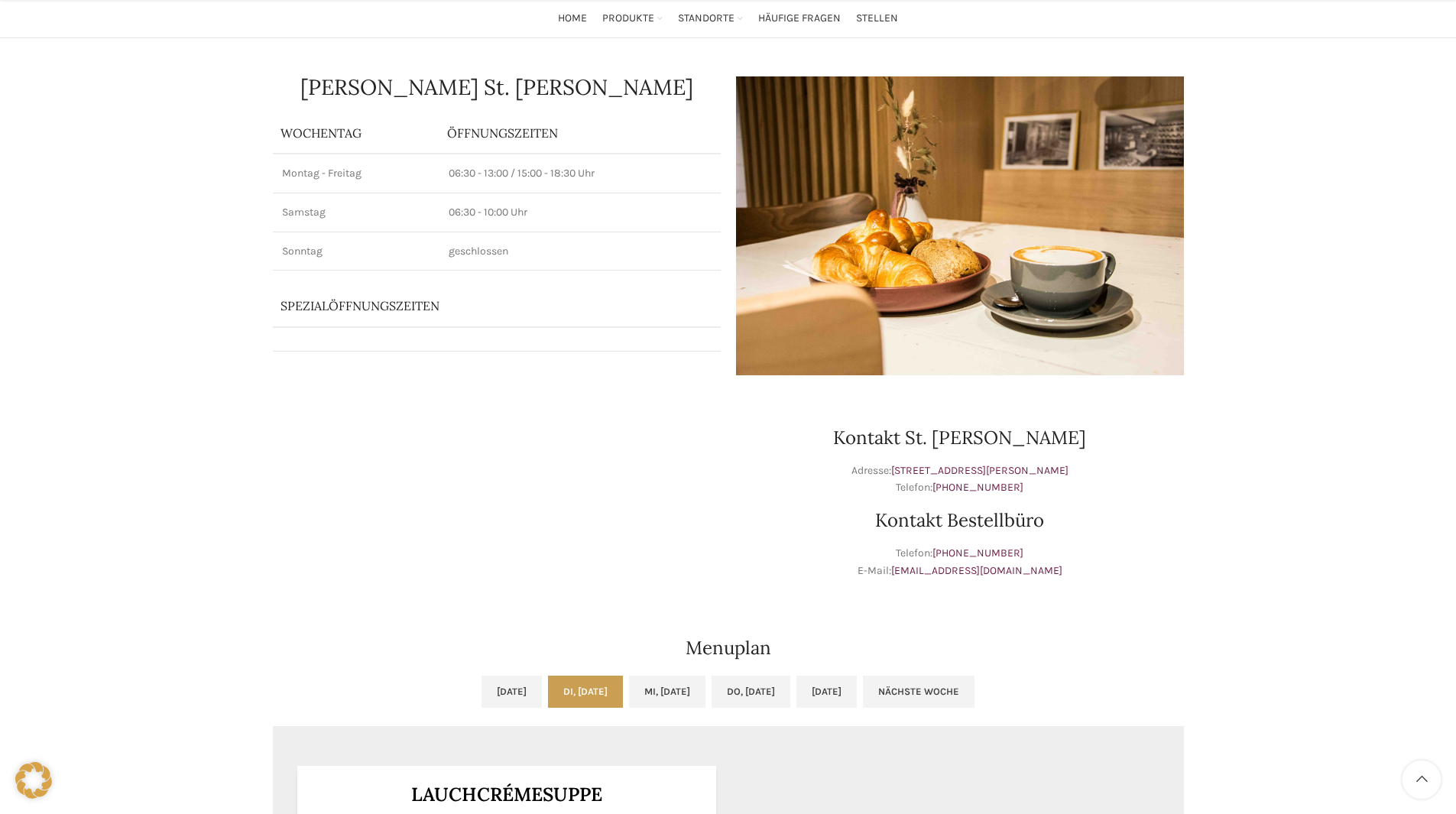
scroll to position [0, 0]
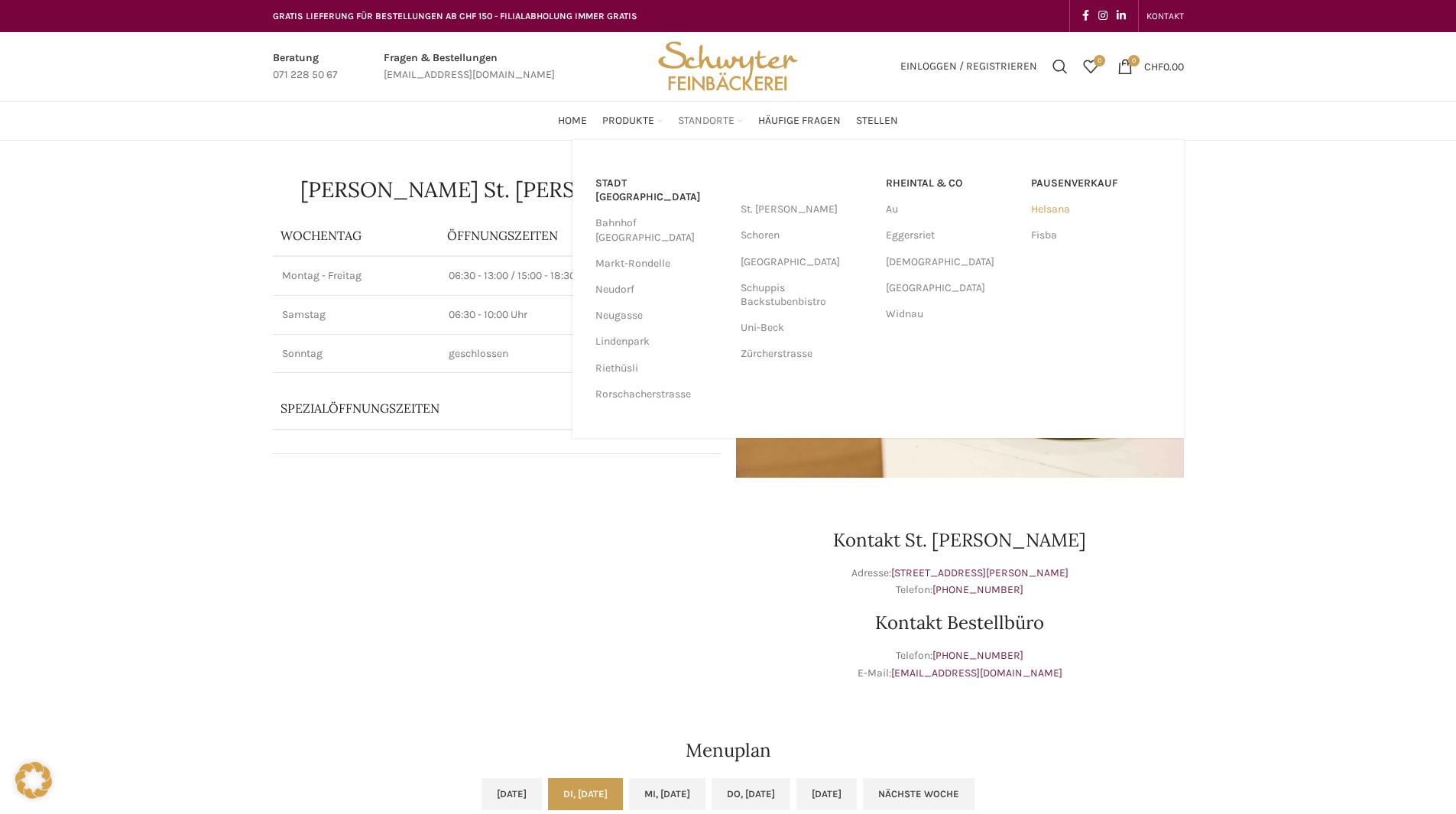
click at [1053, 209] on link "Helsana" at bounding box center [1096, 209] width 130 height 26
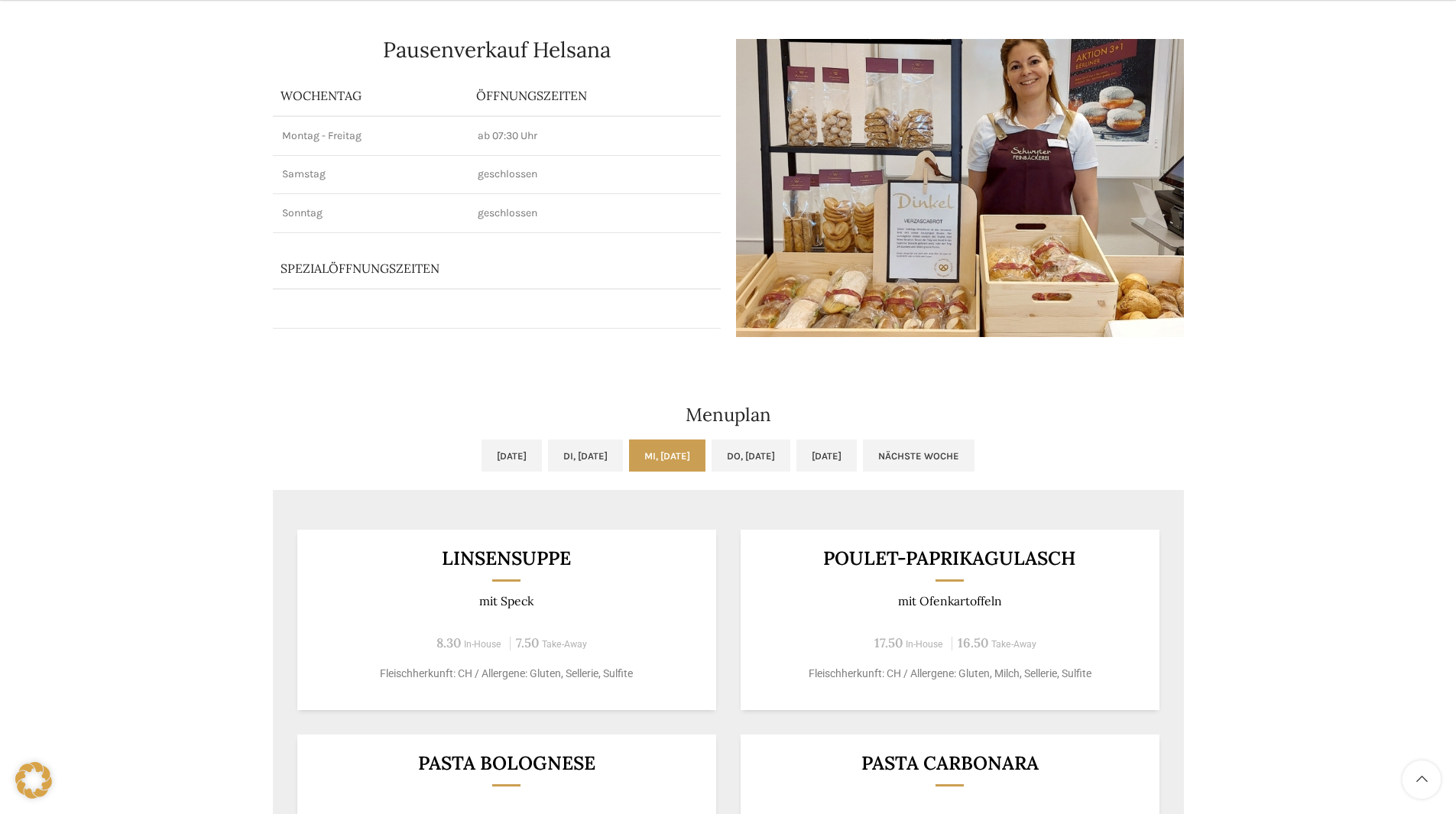
scroll to position [458, 0]
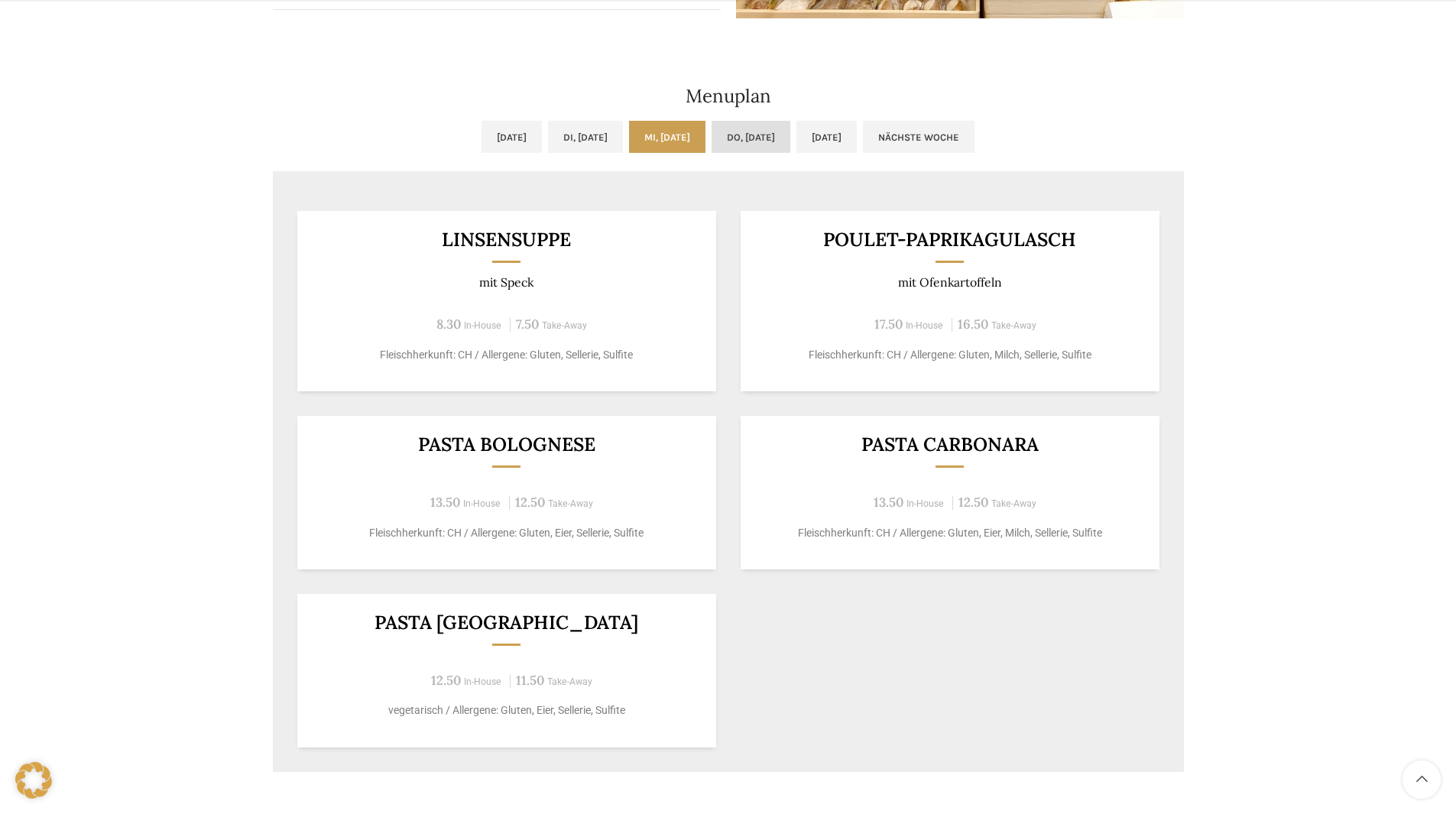
click at [779, 136] on link "Do, [DATE]" at bounding box center [751, 137] width 79 height 32
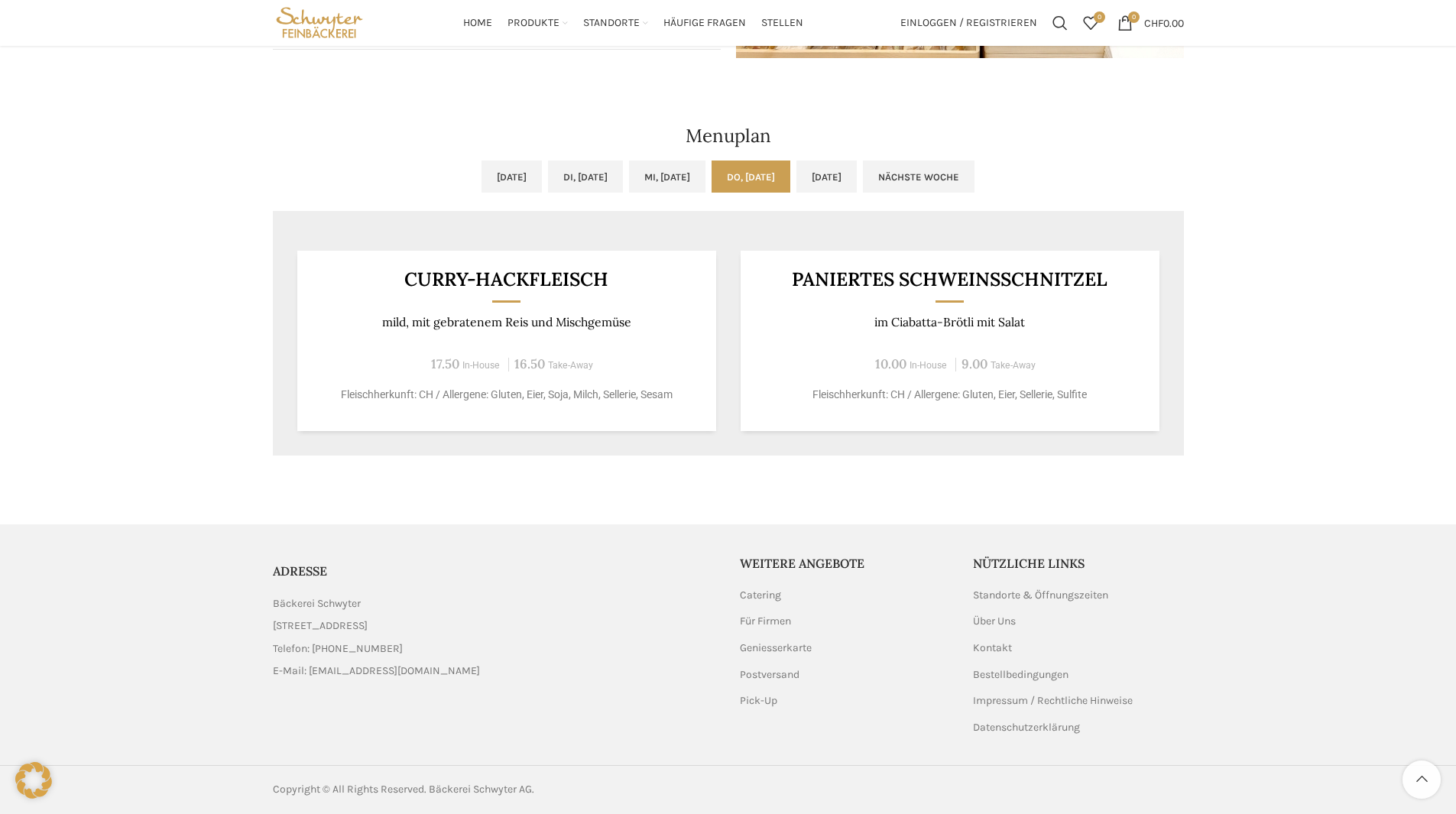
scroll to position [419, 0]
click at [856, 173] on link "[DATE]" at bounding box center [826, 177] width 60 height 32
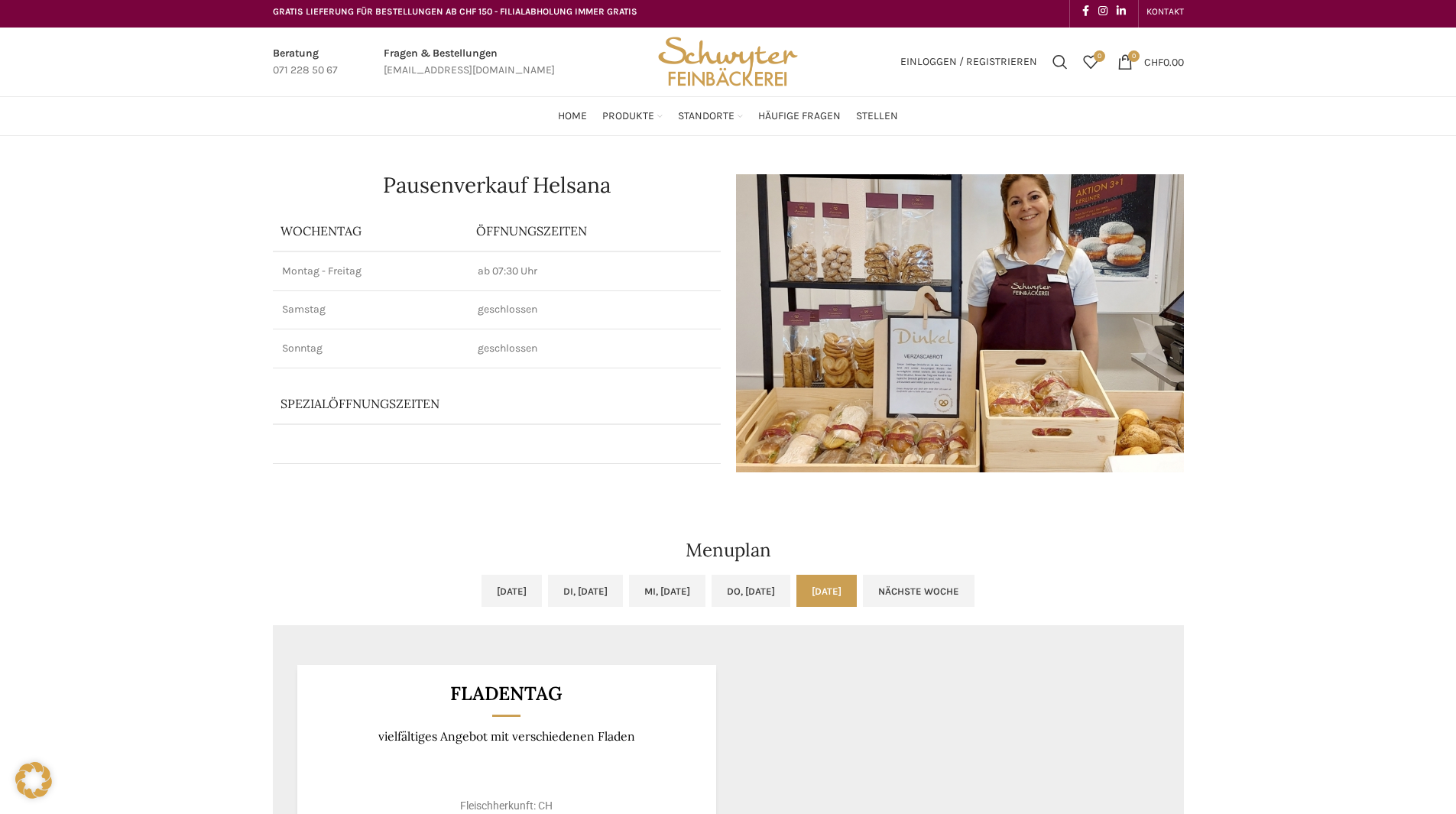
scroll to position [0, 0]
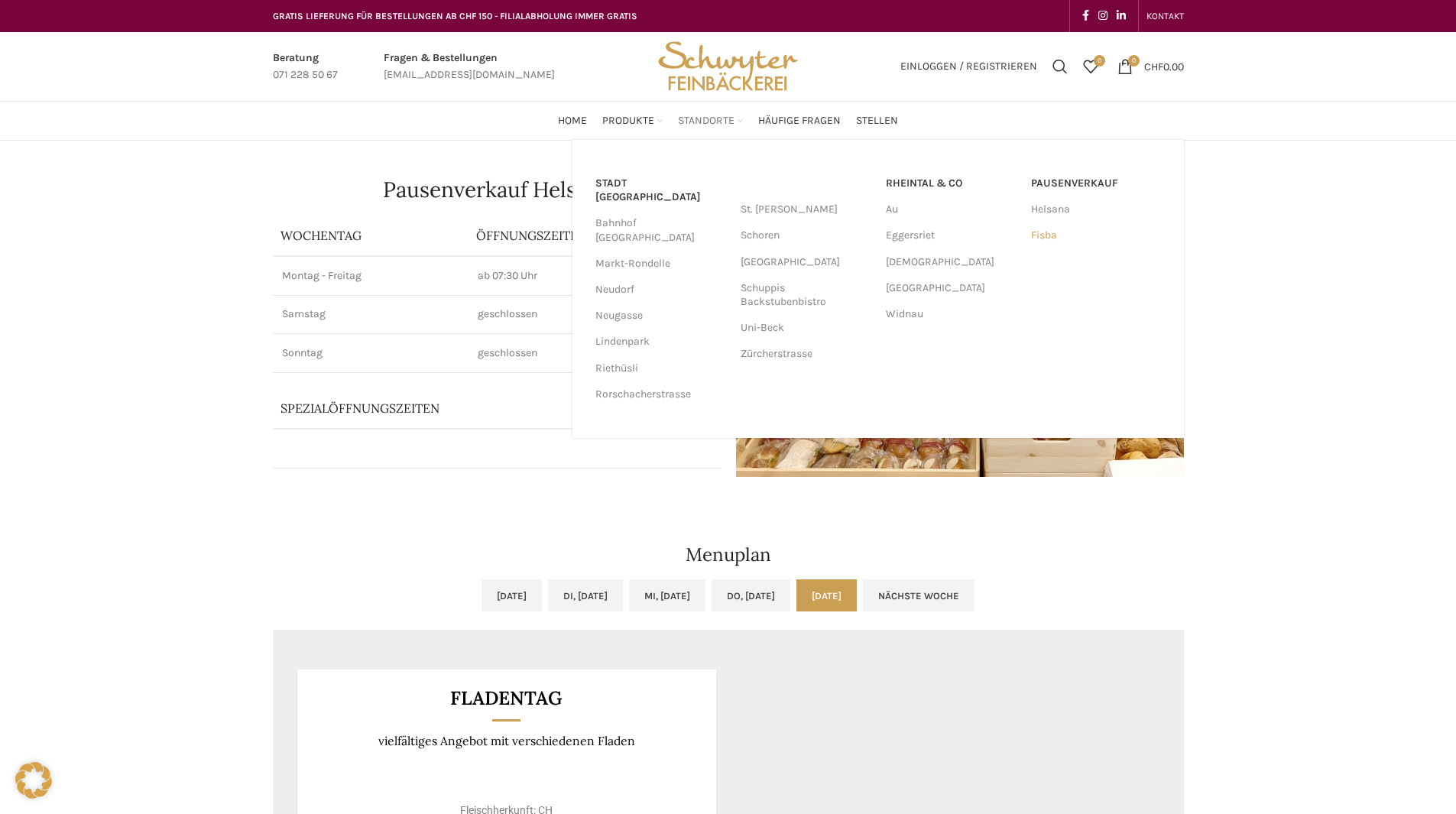
click at [1053, 244] on link "Fisba" at bounding box center [1096, 235] width 130 height 26
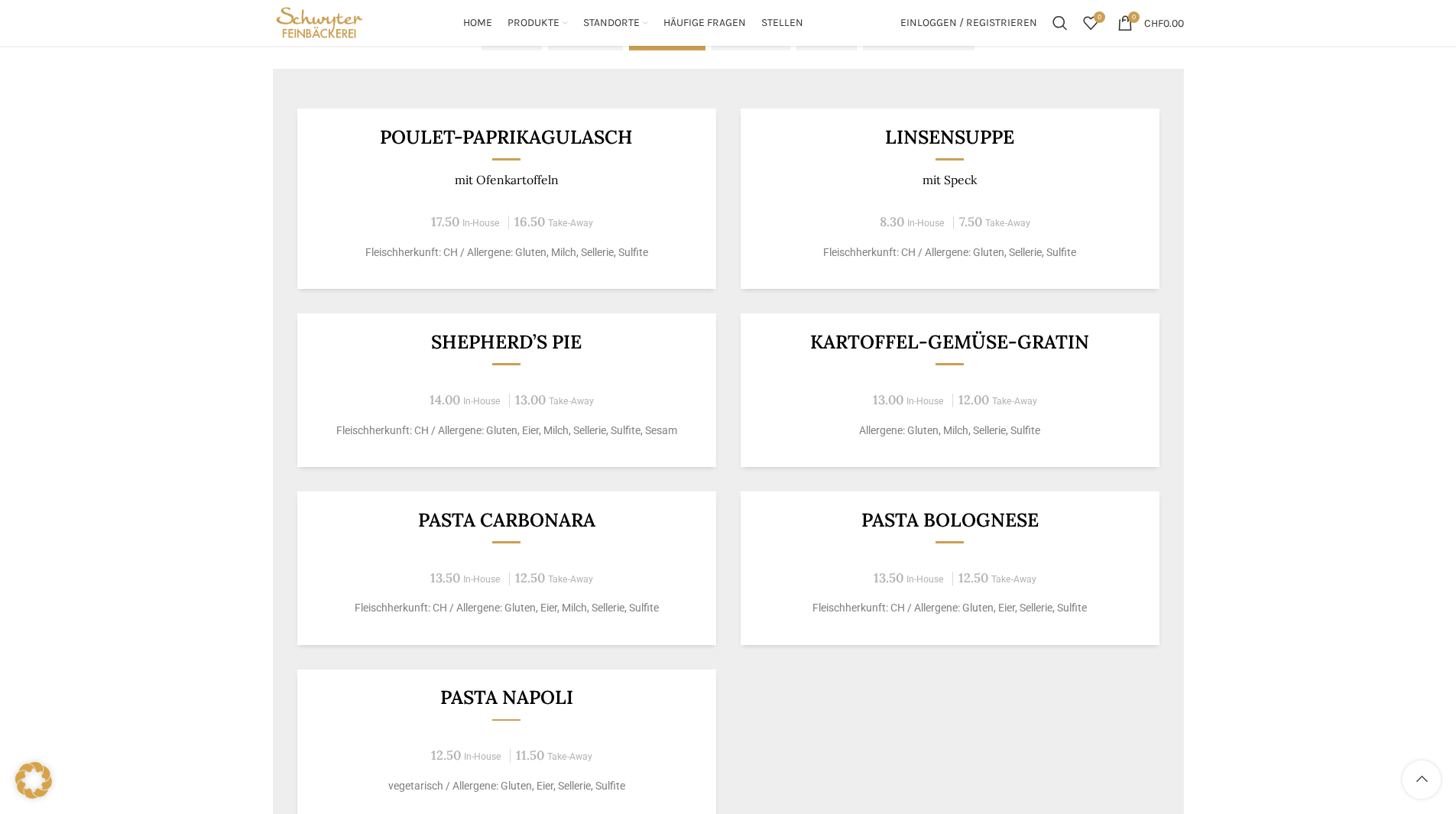
scroll to position [535, 0]
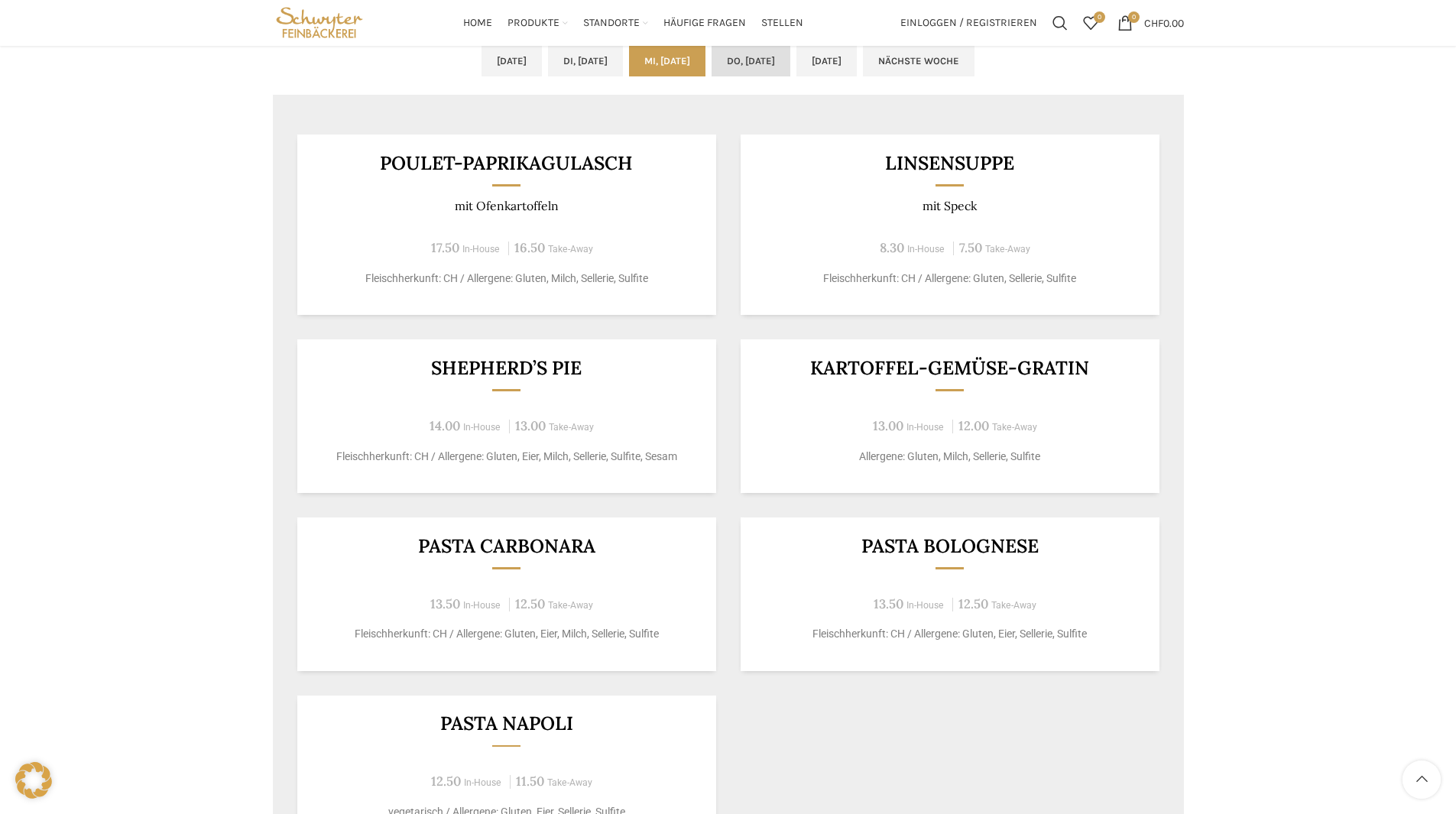
click at [777, 71] on link "Do, [DATE]" at bounding box center [751, 60] width 79 height 32
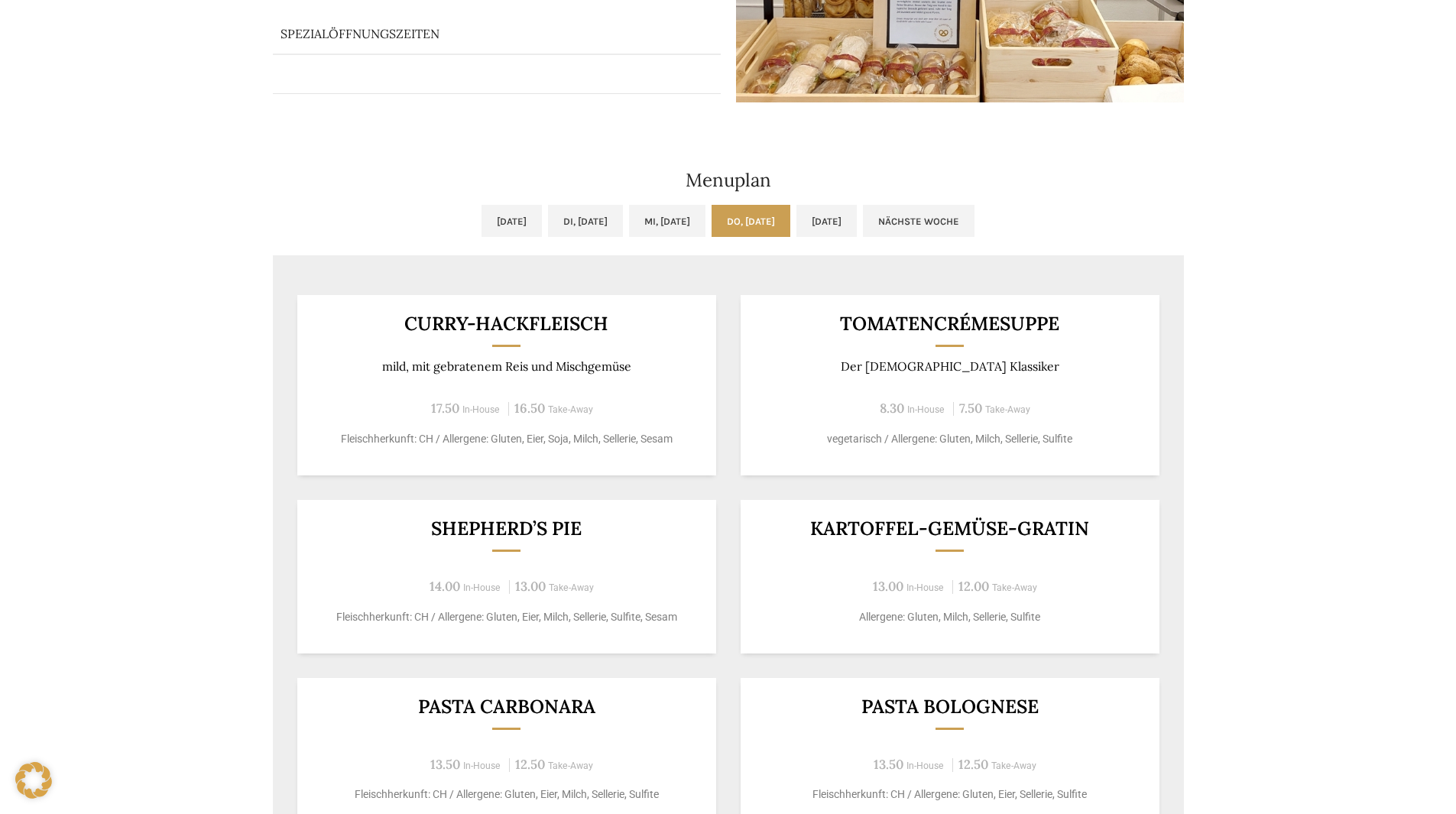
scroll to position [0, 0]
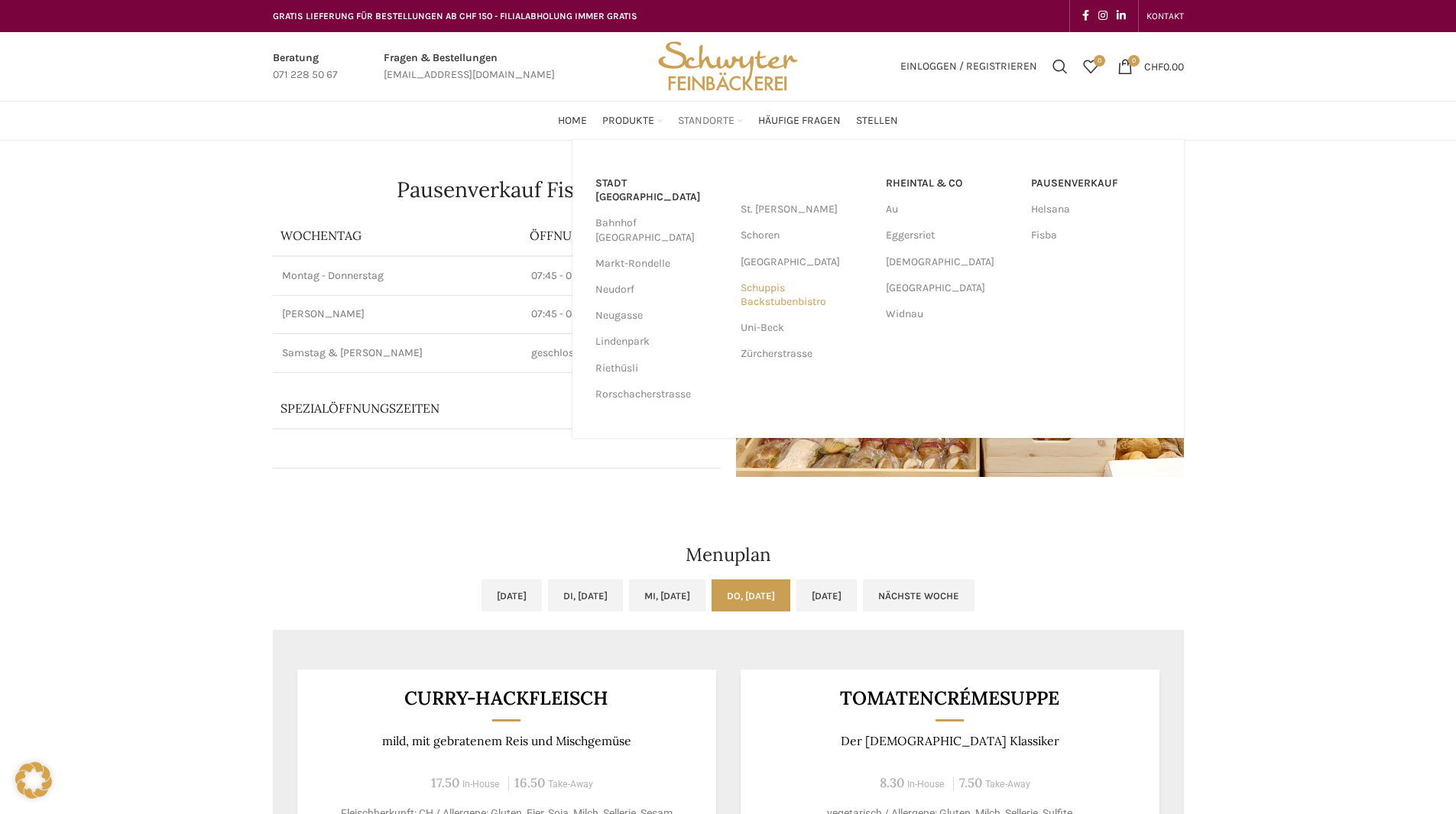
click at [798, 286] on link "Schuppis Backstubenbistro" at bounding box center [805, 295] width 130 height 39
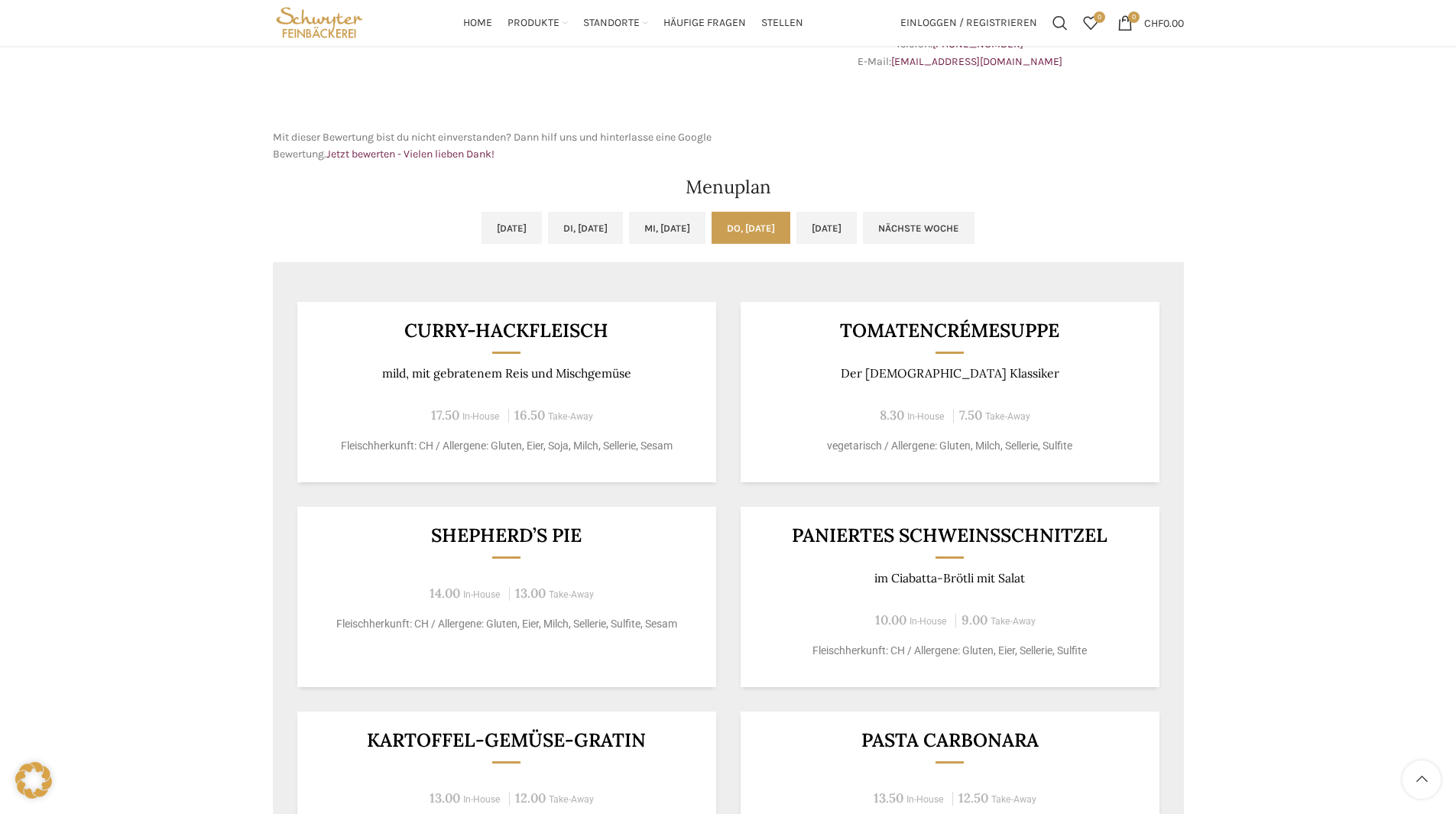
scroll to position [379, 0]
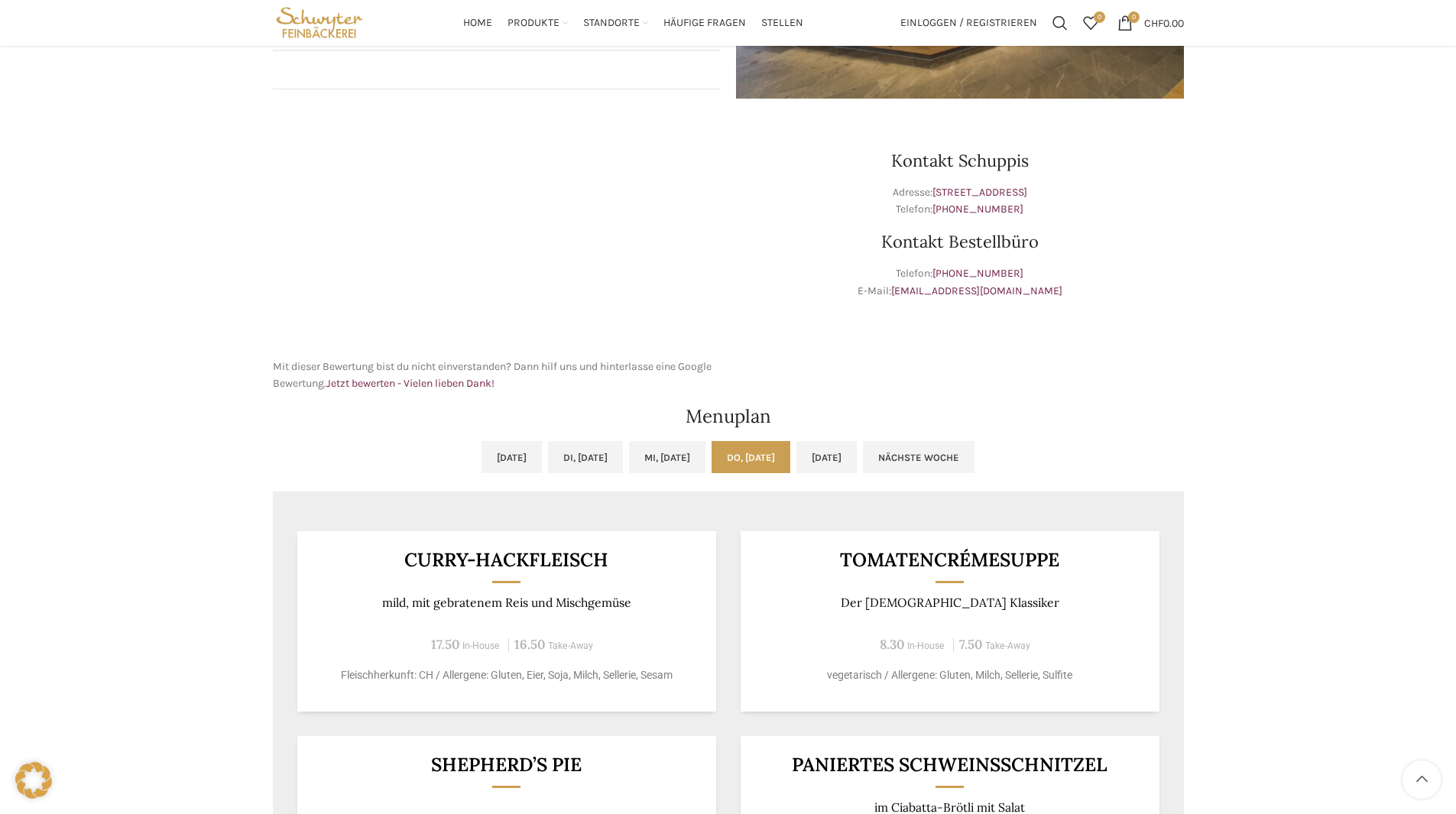
click at [1160, 405] on div "Menuplan" at bounding box center [728, 417] width 926 height 34
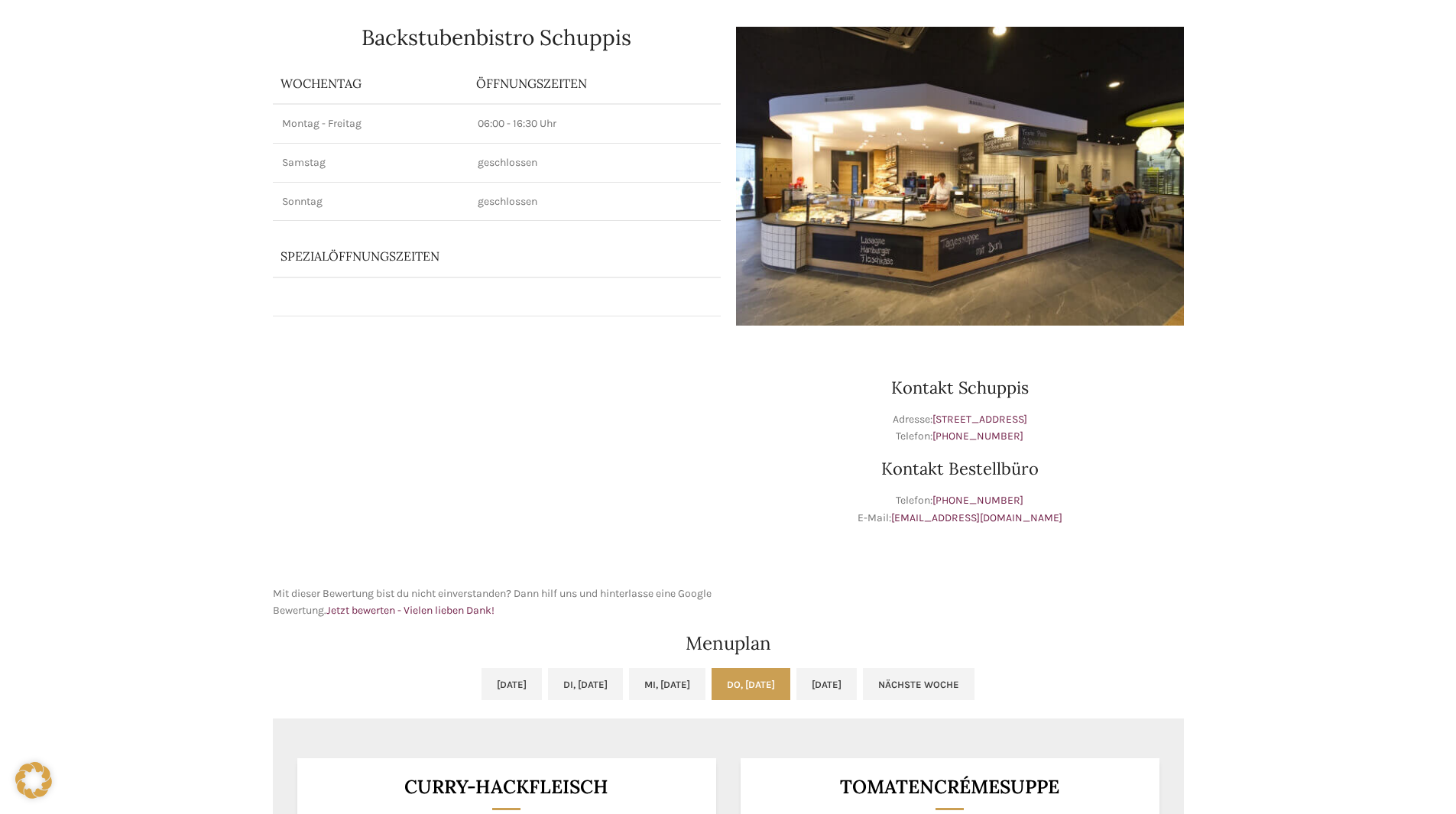
scroll to position [0, 0]
